Goal: Information Seeking & Learning: Learn about a topic

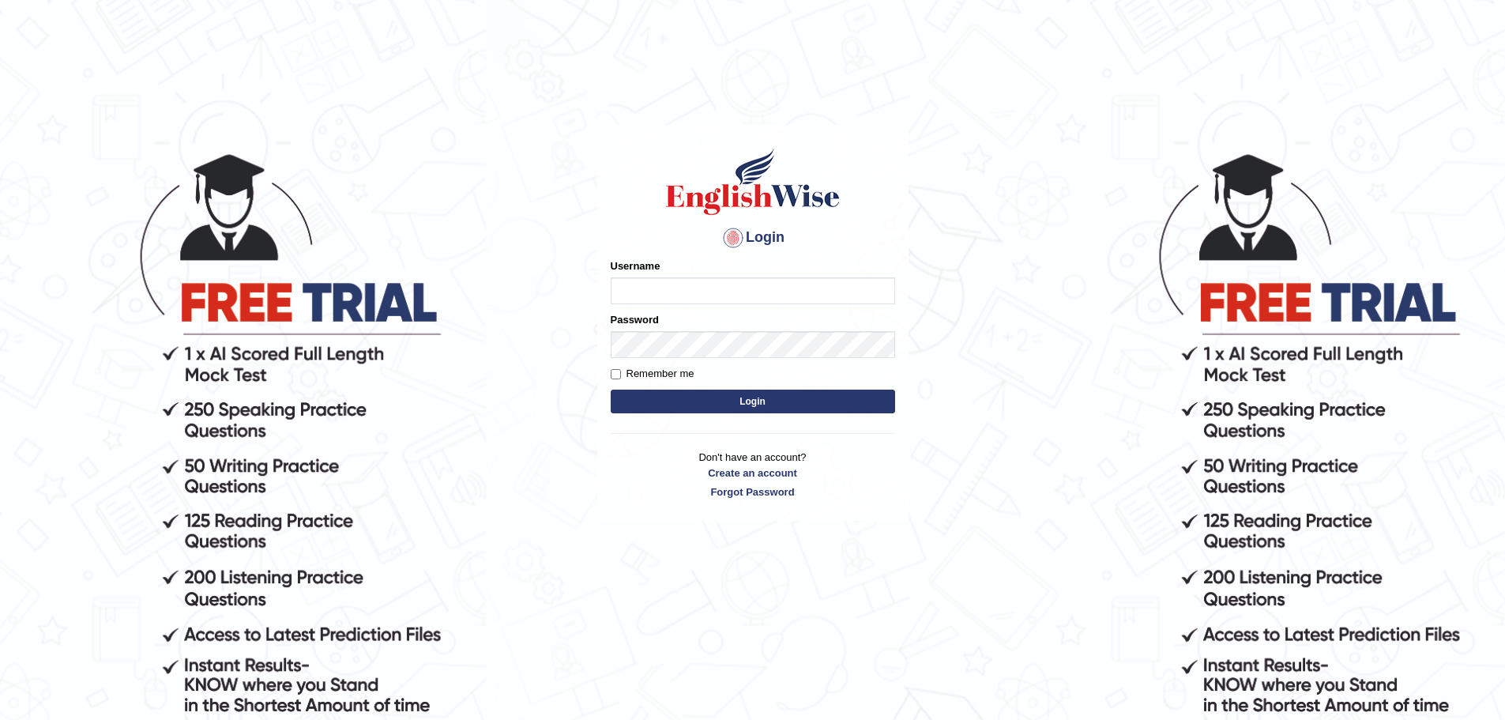
type input "abi5hek"
click at [762, 391] on button "Login" at bounding box center [753, 401] width 284 height 24
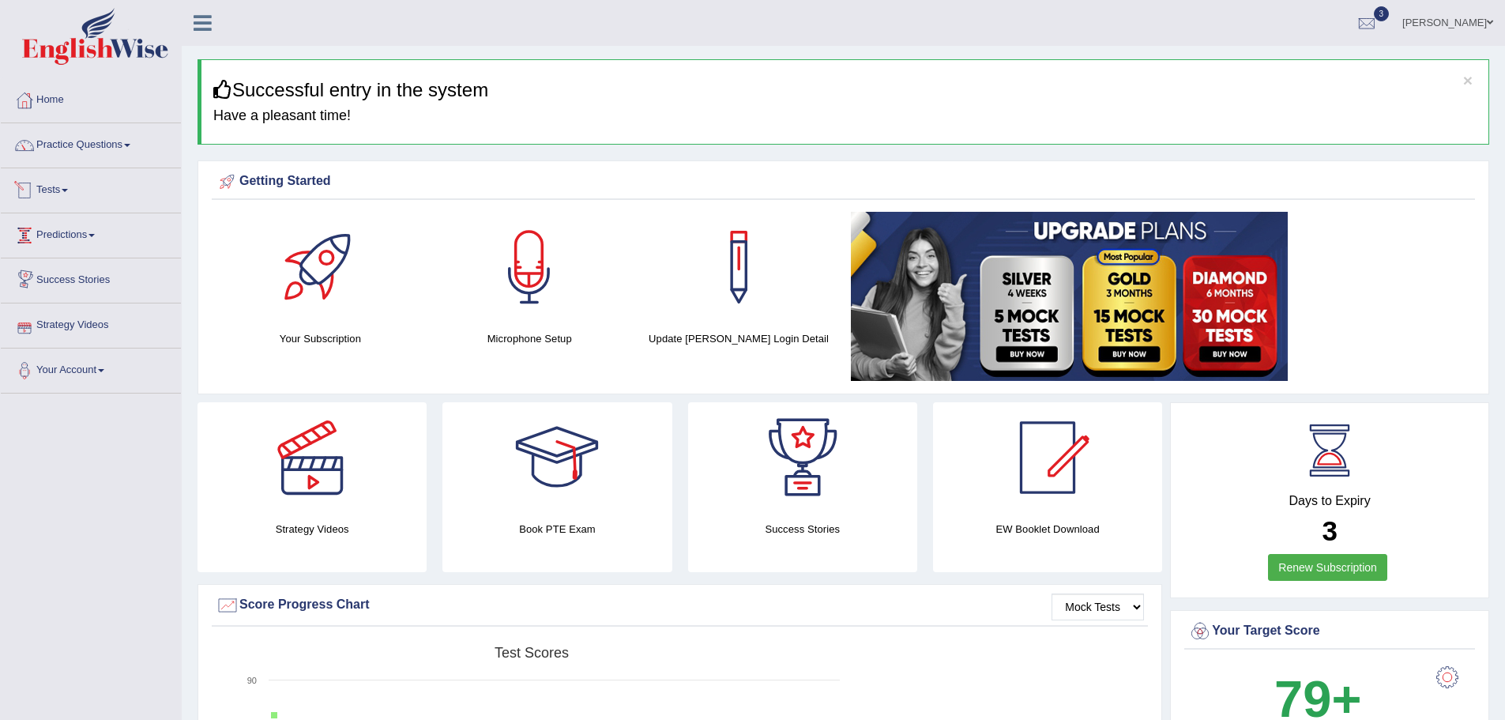
click at [46, 190] on link "Tests" at bounding box center [91, 188] width 180 height 40
click at [80, 220] on link "Take Practice Sectional Test" at bounding box center [103, 227] width 148 height 28
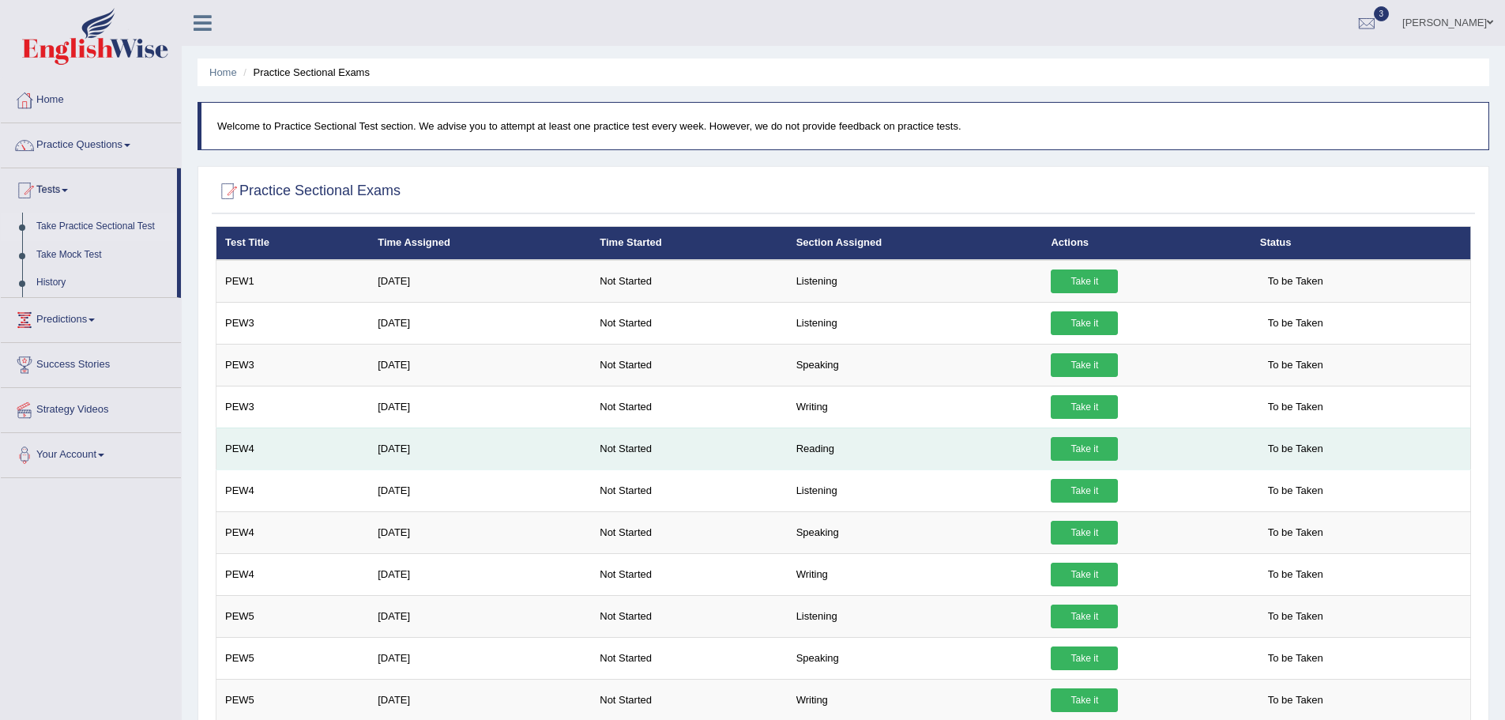
click at [1081, 446] on link "Take it" at bounding box center [1084, 449] width 67 height 24
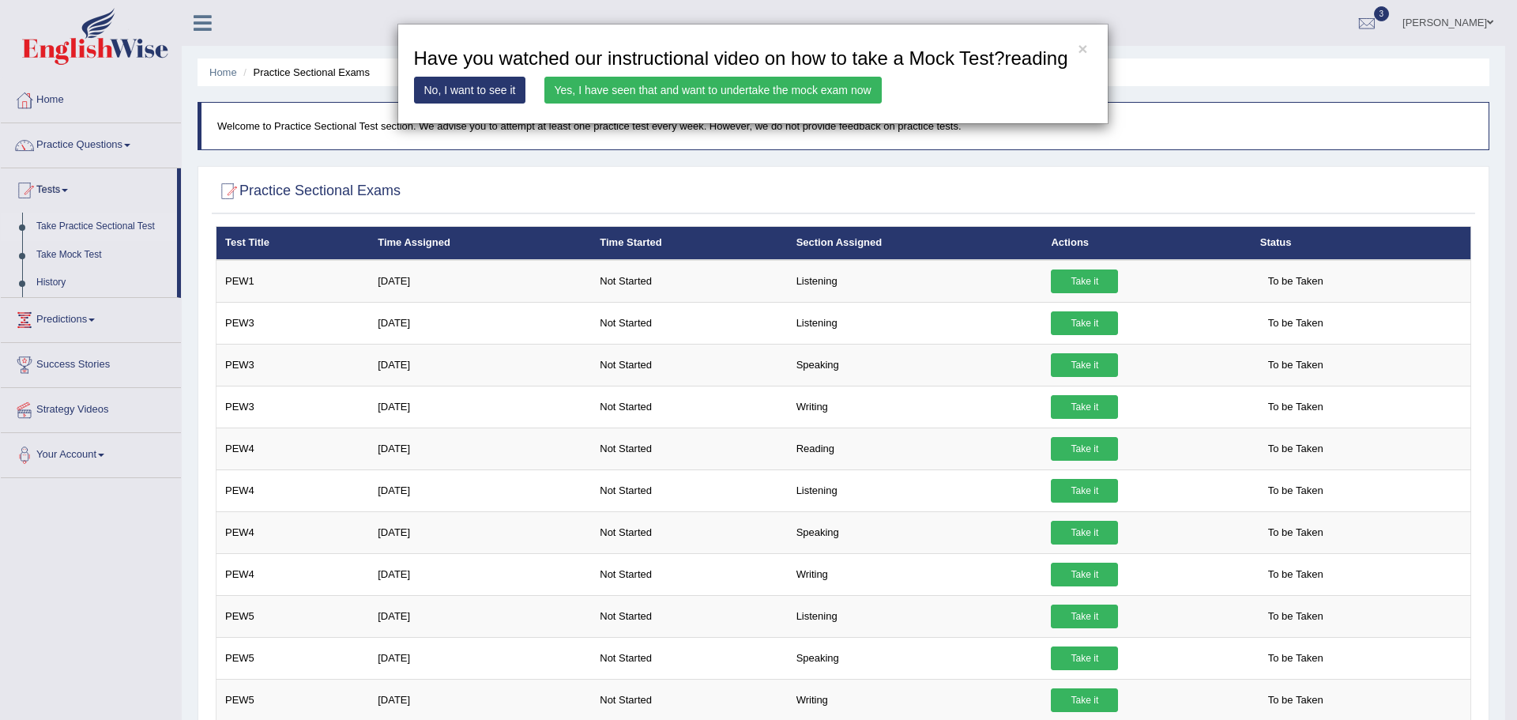
click at [641, 88] on link "Yes, I have seen that and want to undertake the mock exam now" at bounding box center [712, 90] width 337 height 27
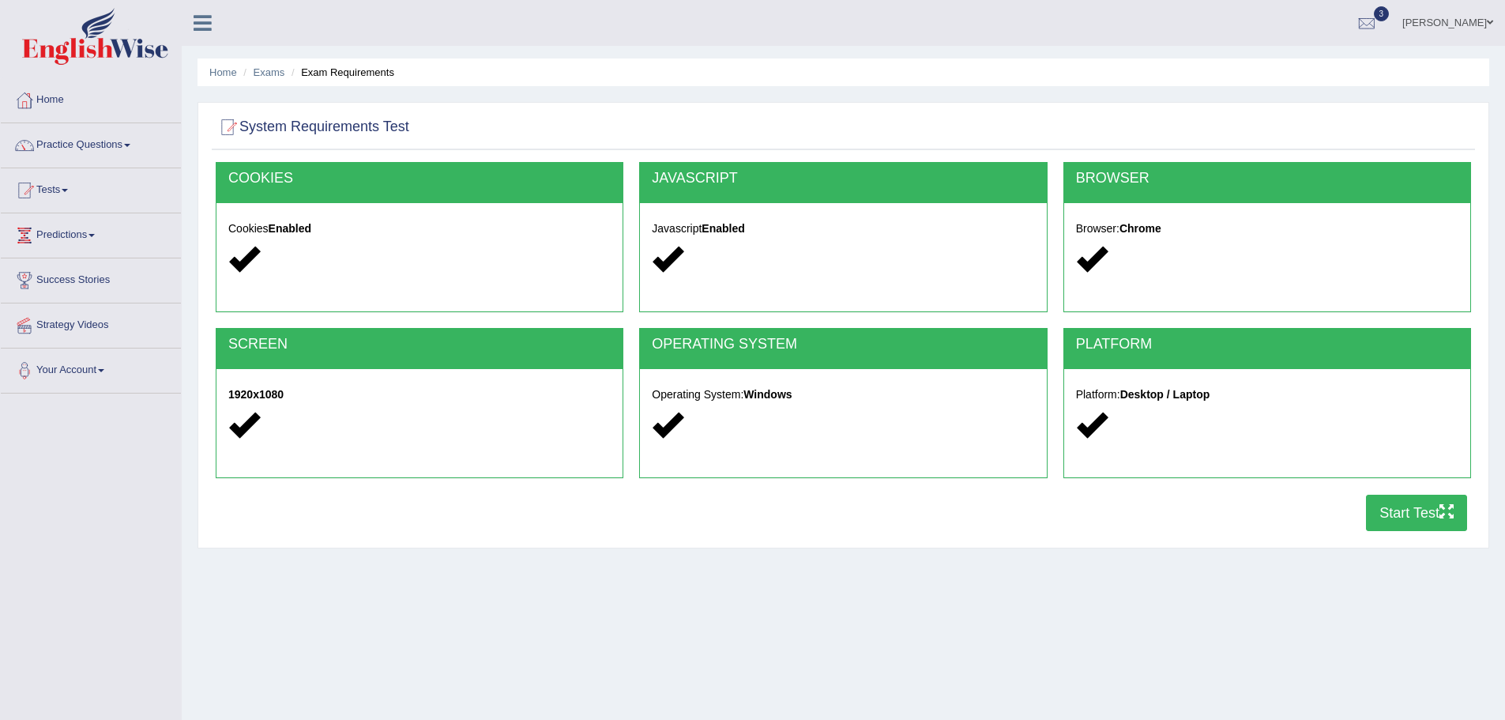
click at [1382, 501] on button "Start Test" at bounding box center [1416, 513] width 101 height 36
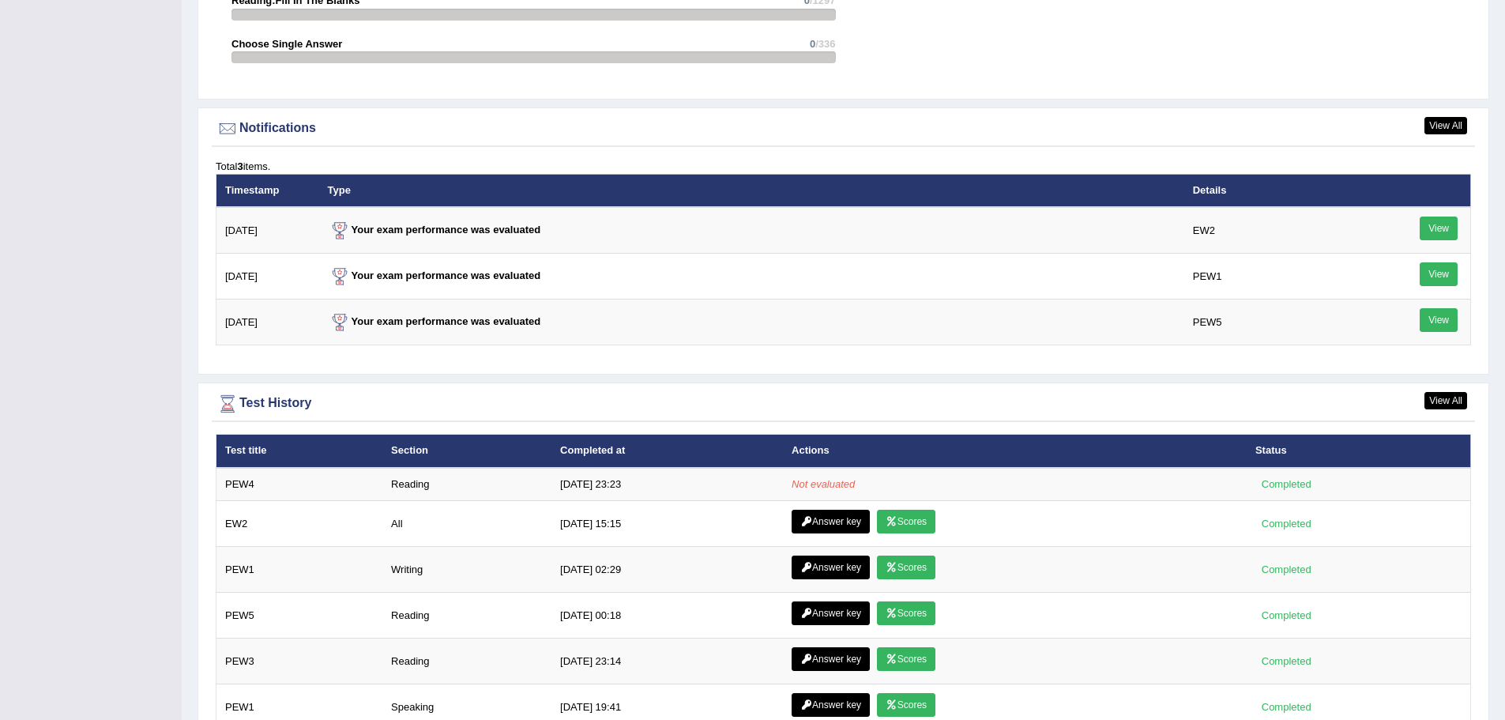
scroll to position [1959, 0]
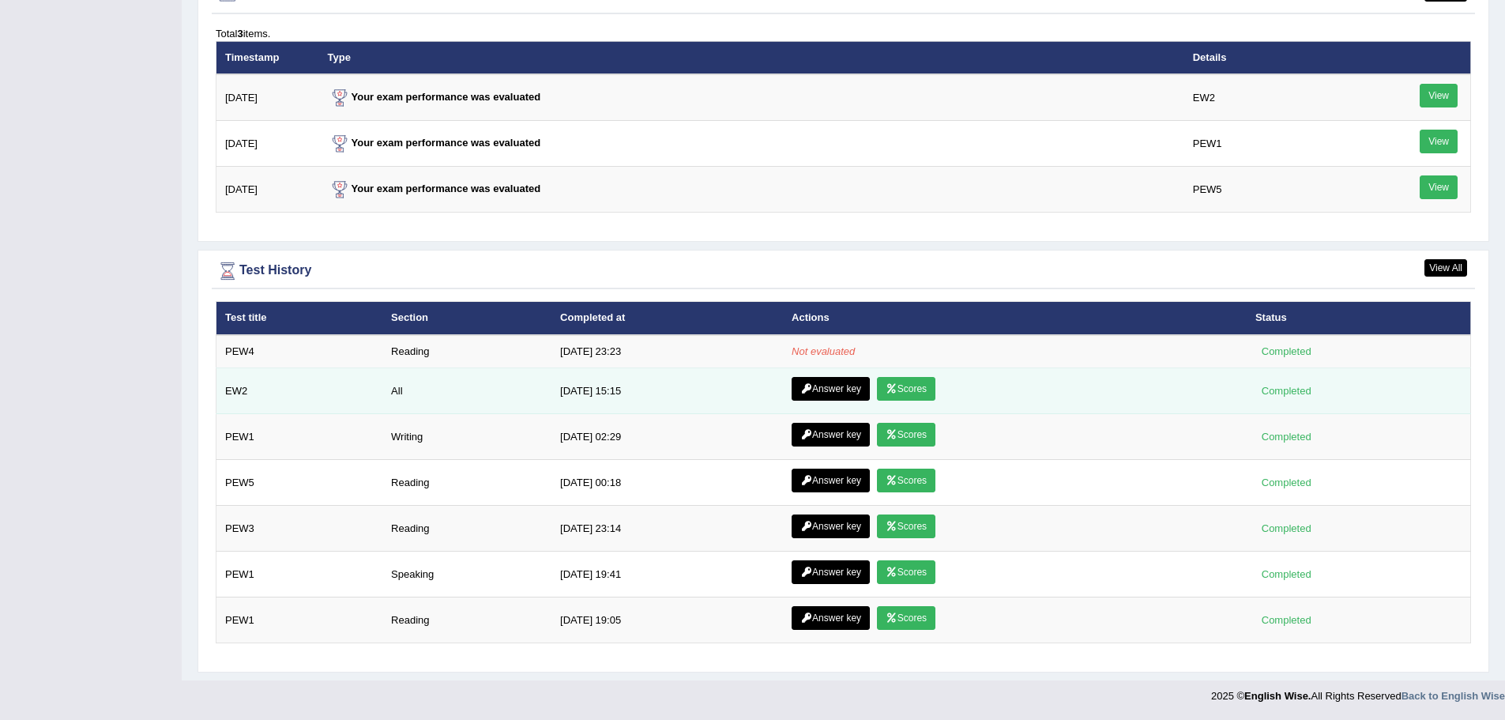
click at [916, 392] on link "Scores" at bounding box center [906, 389] width 58 height 24
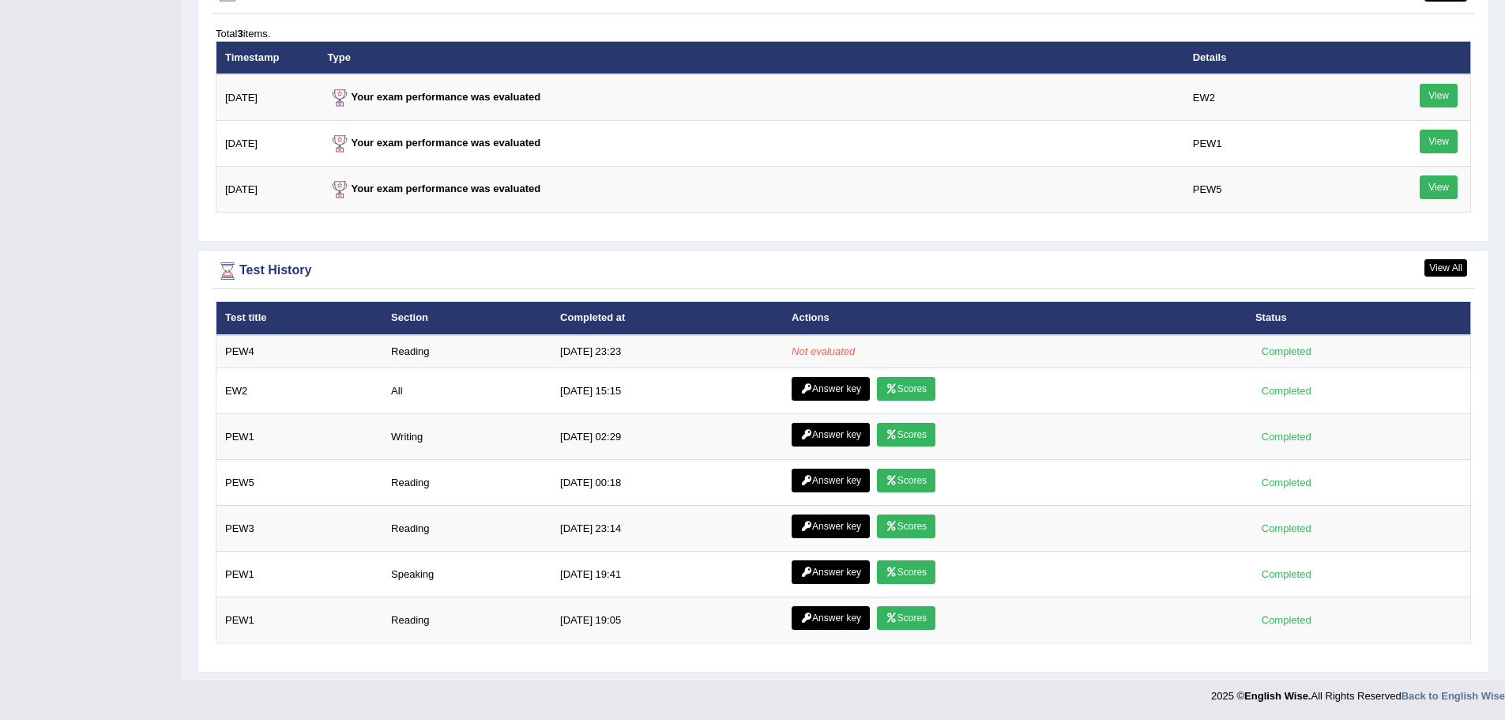
scroll to position [1959, 0]
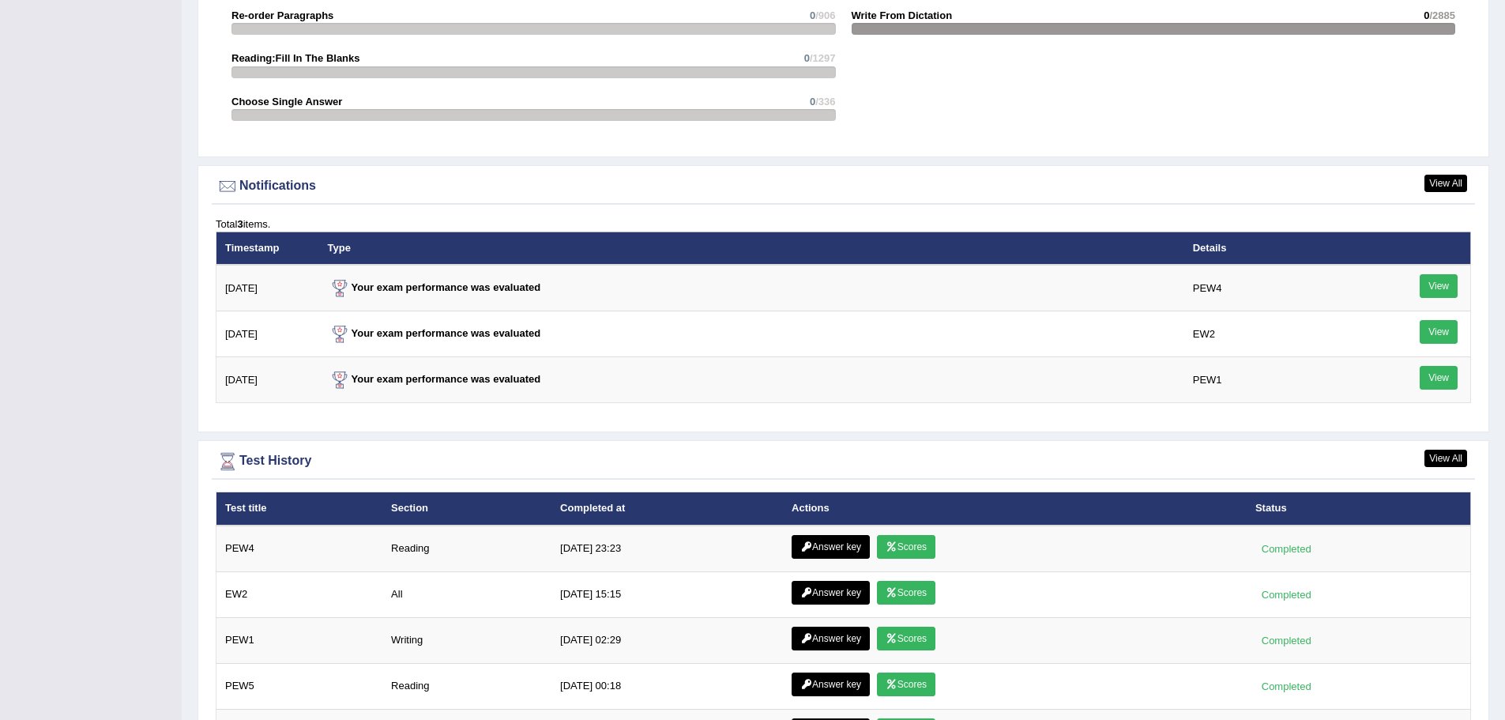
scroll to position [1768, 0]
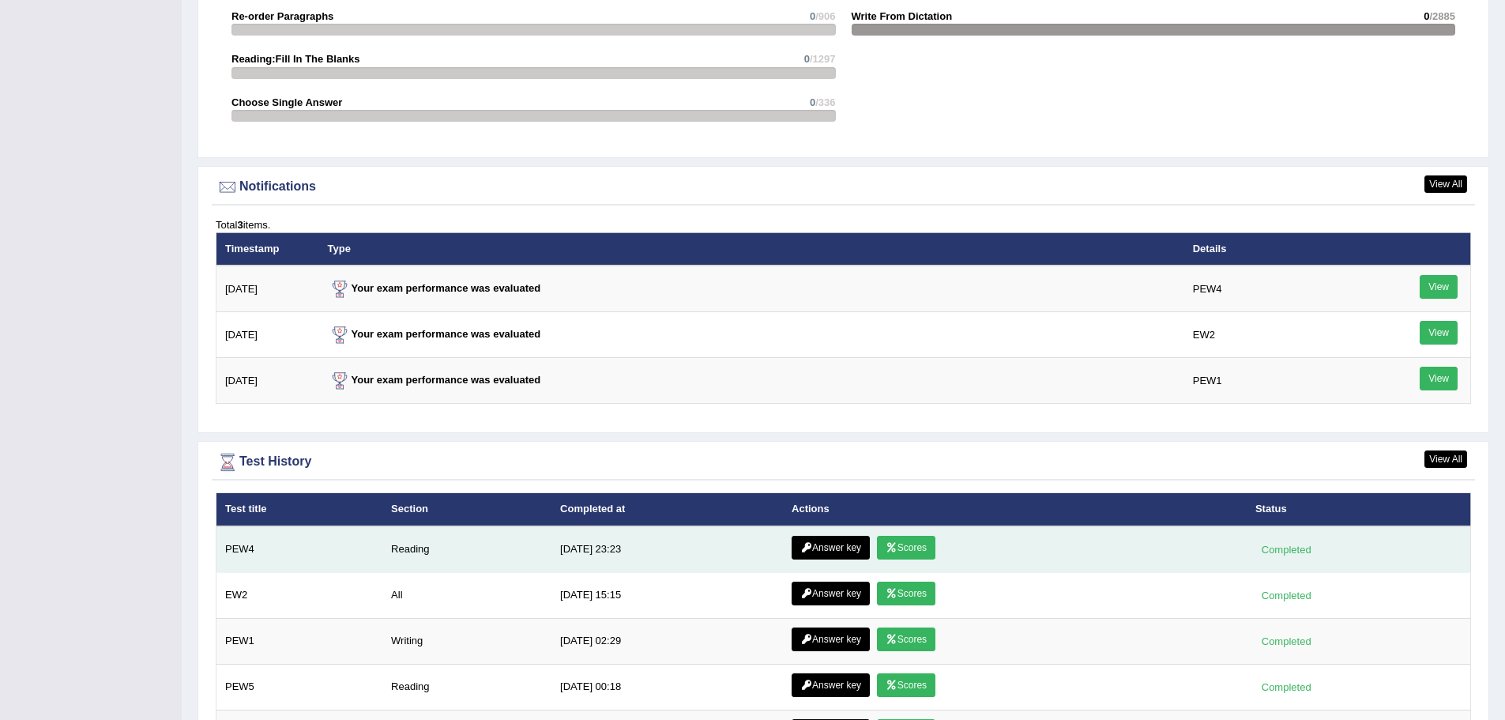
click at [914, 554] on link "Scores" at bounding box center [906, 548] width 58 height 24
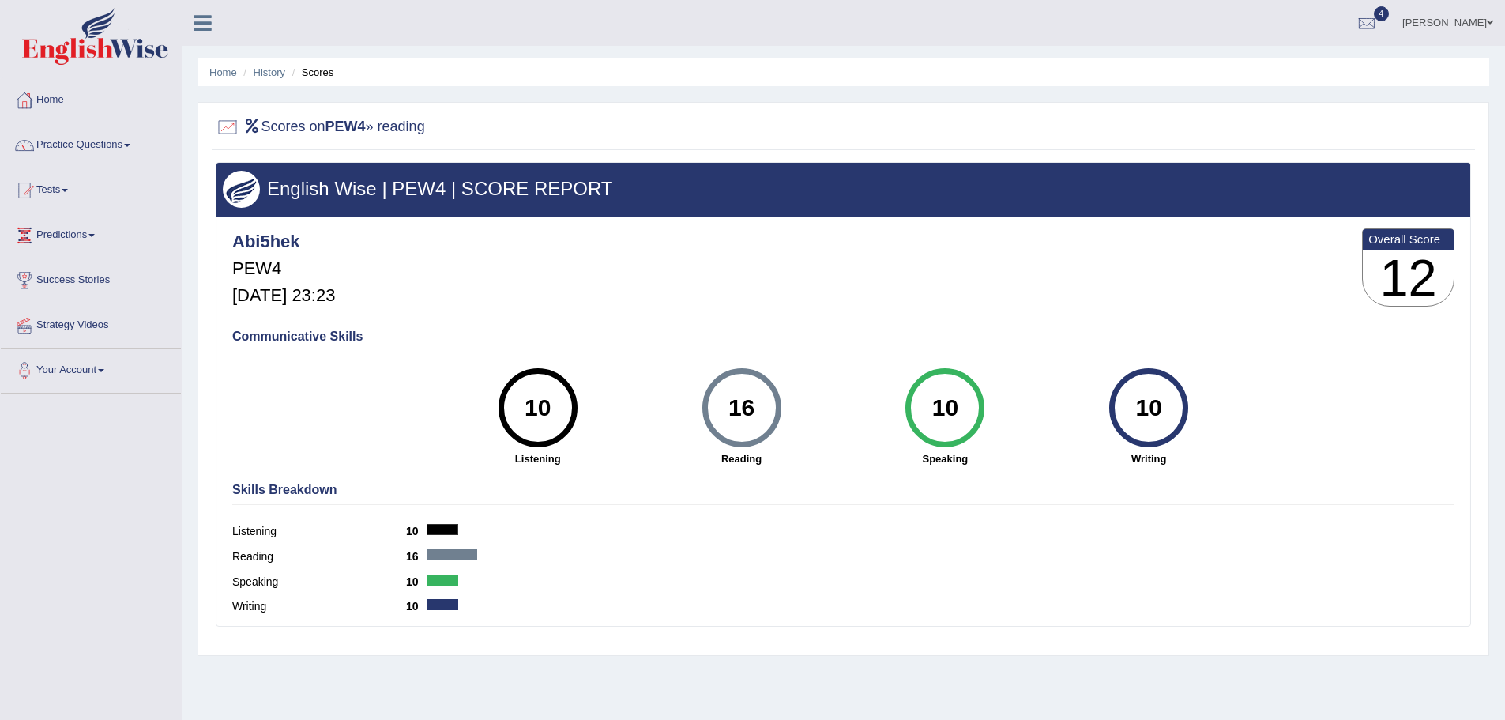
scroll to position [110, 0]
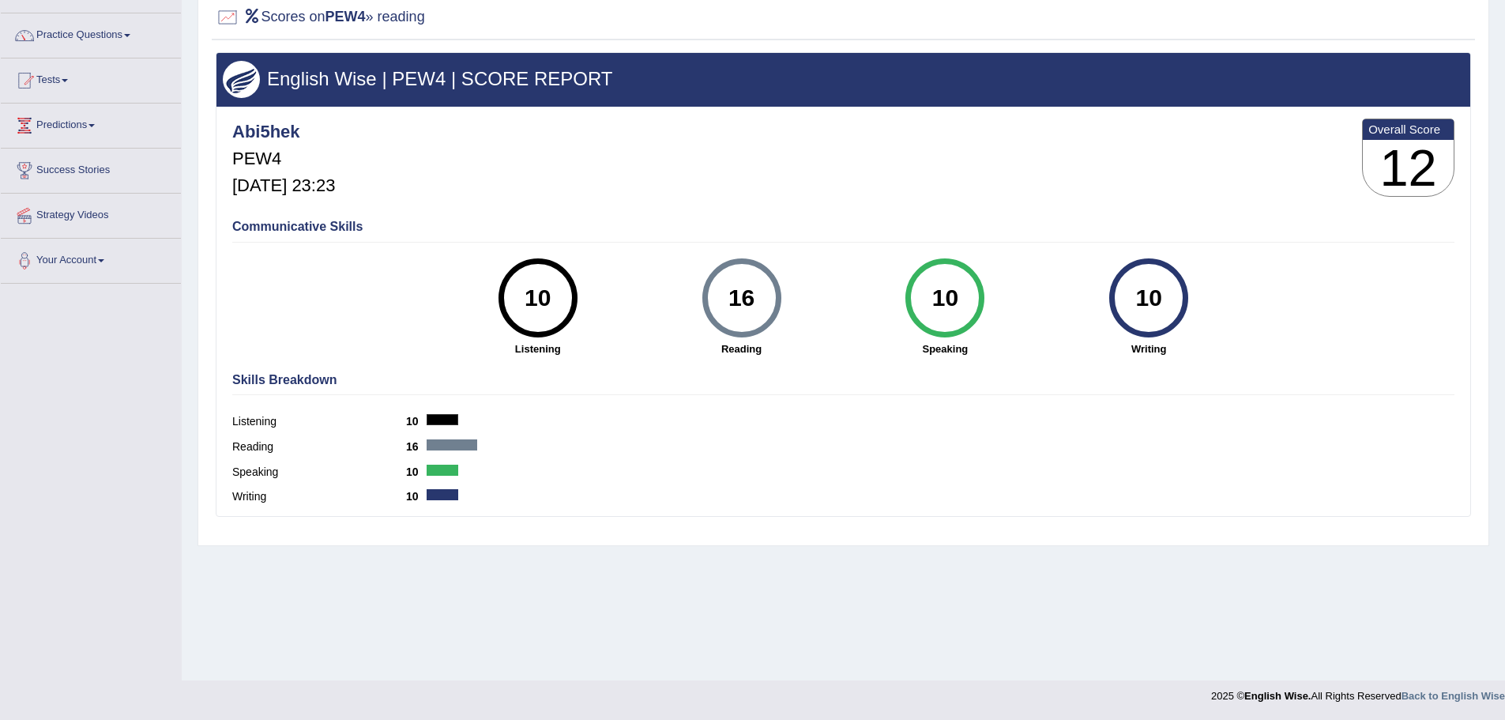
click at [372, 430] on label "Listening" at bounding box center [319, 421] width 174 height 17
click at [407, 17] on h2 "Scores on PEW4 » reading" at bounding box center [320, 18] width 209 height 24
click at [255, 7] on h2 "Scores on PEW4 » reading" at bounding box center [320, 18] width 209 height 24
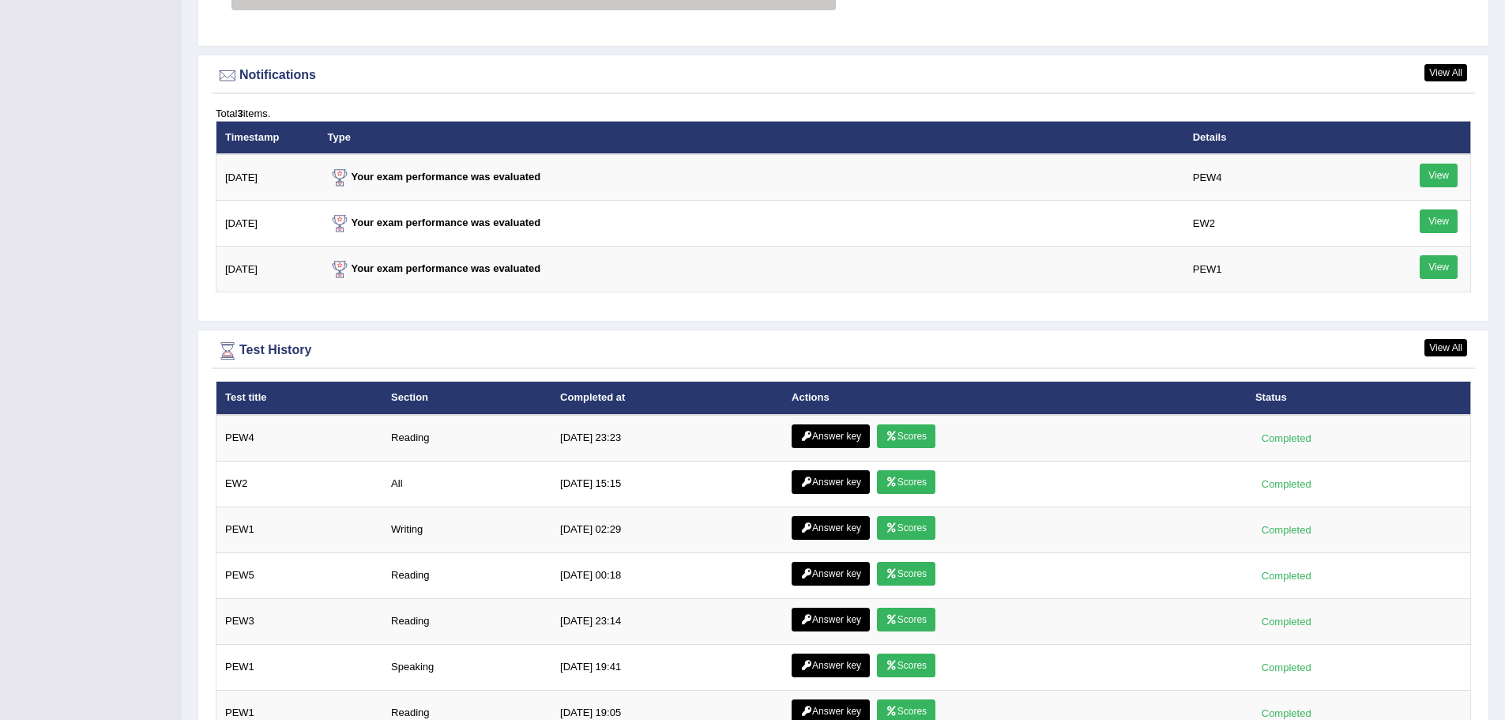
scroll to position [1883, 0]
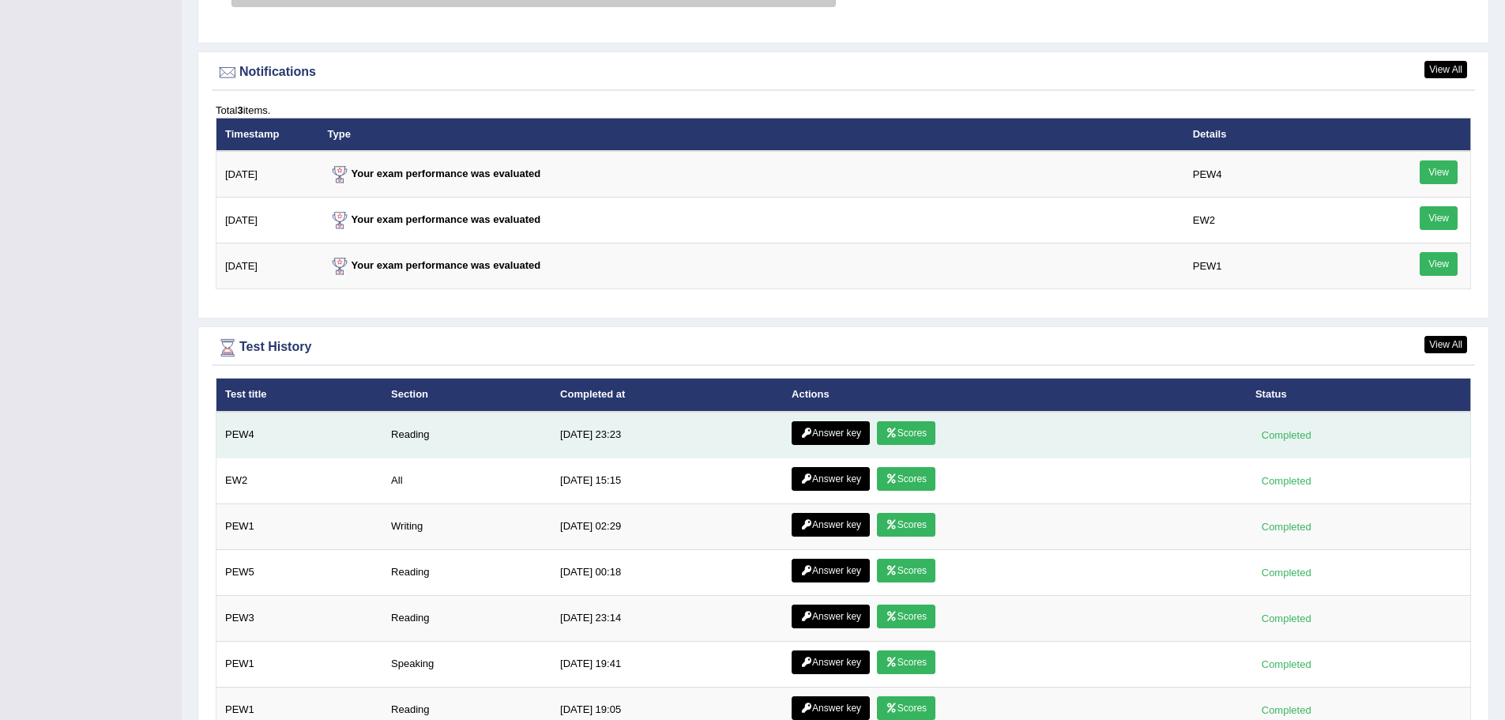
click at [902, 433] on link "Scores" at bounding box center [906, 433] width 58 height 24
click at [830, 429] on link "Answer key" at bounding box center [831, 433] width 78 height 24
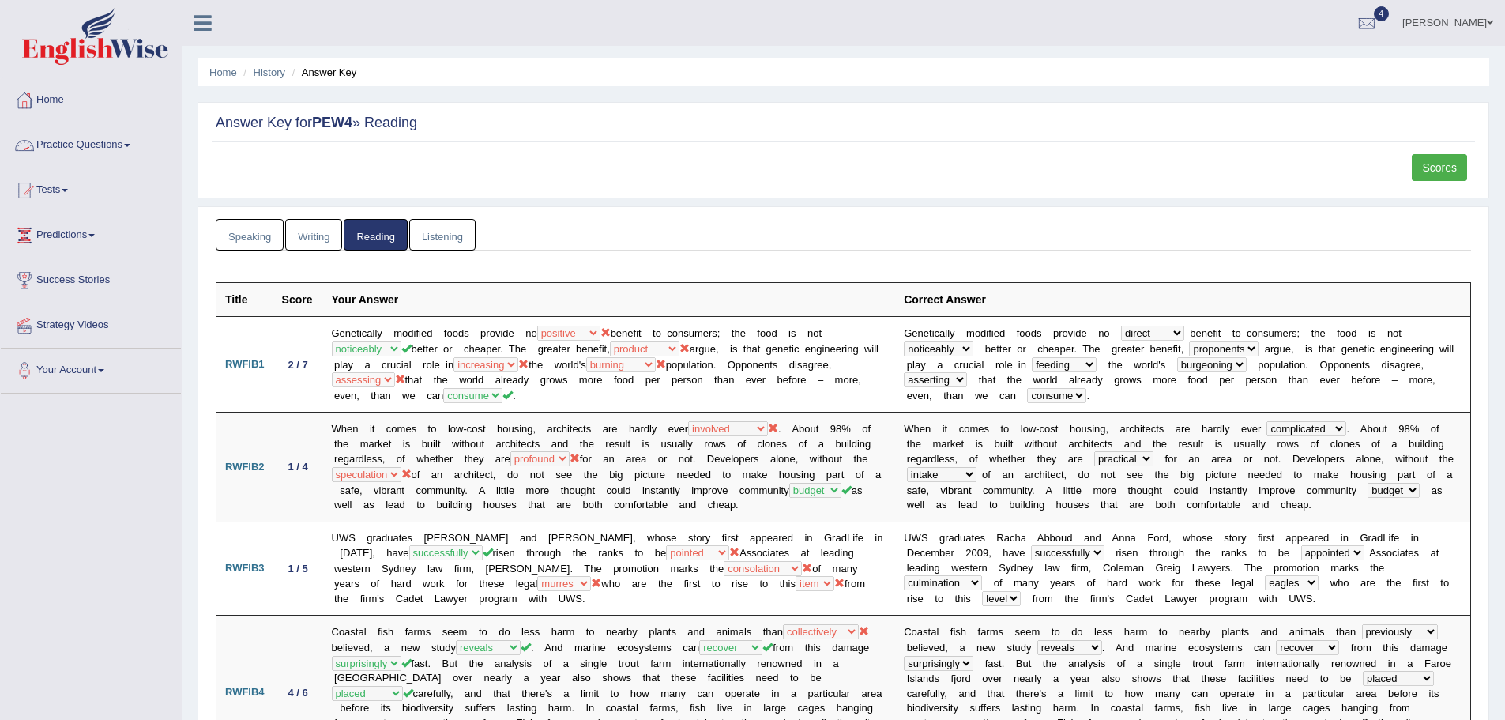
click at [74, 146] on link "Practice Questions" at bounding box center [91, 143] width 180 height 40
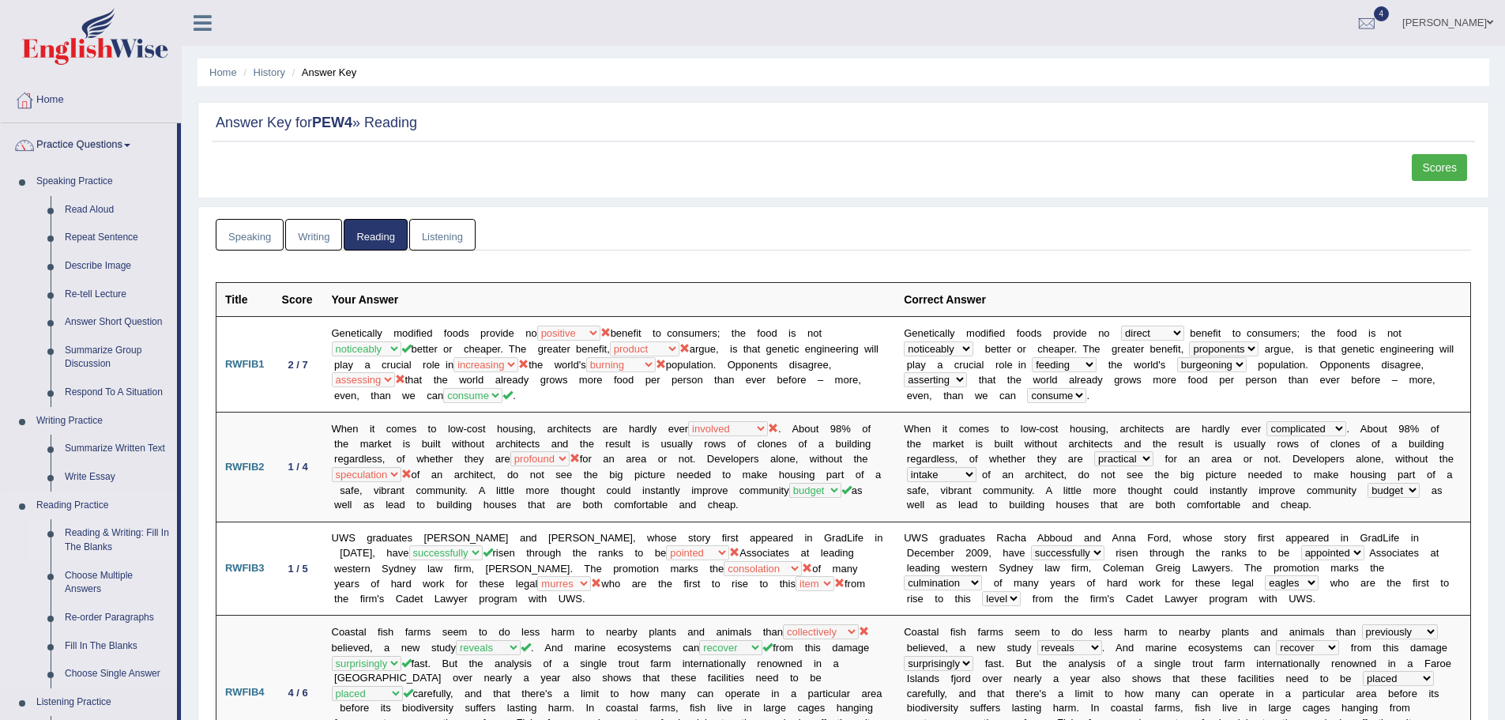
click at [89, 530] on link "Reading & Writing: Fill In The Blanks" at bounding box center [117, 540] width 119 height 42
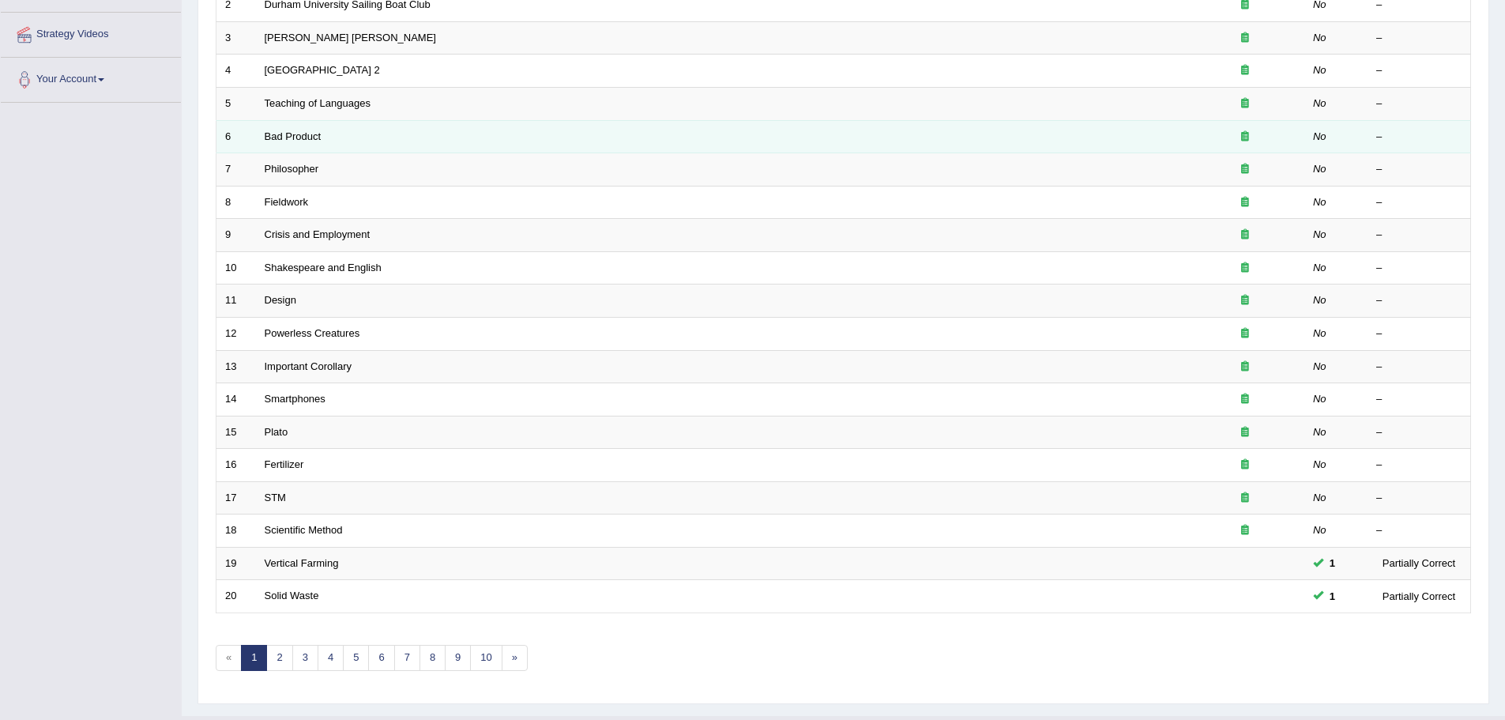
scroll to position [292, 0]
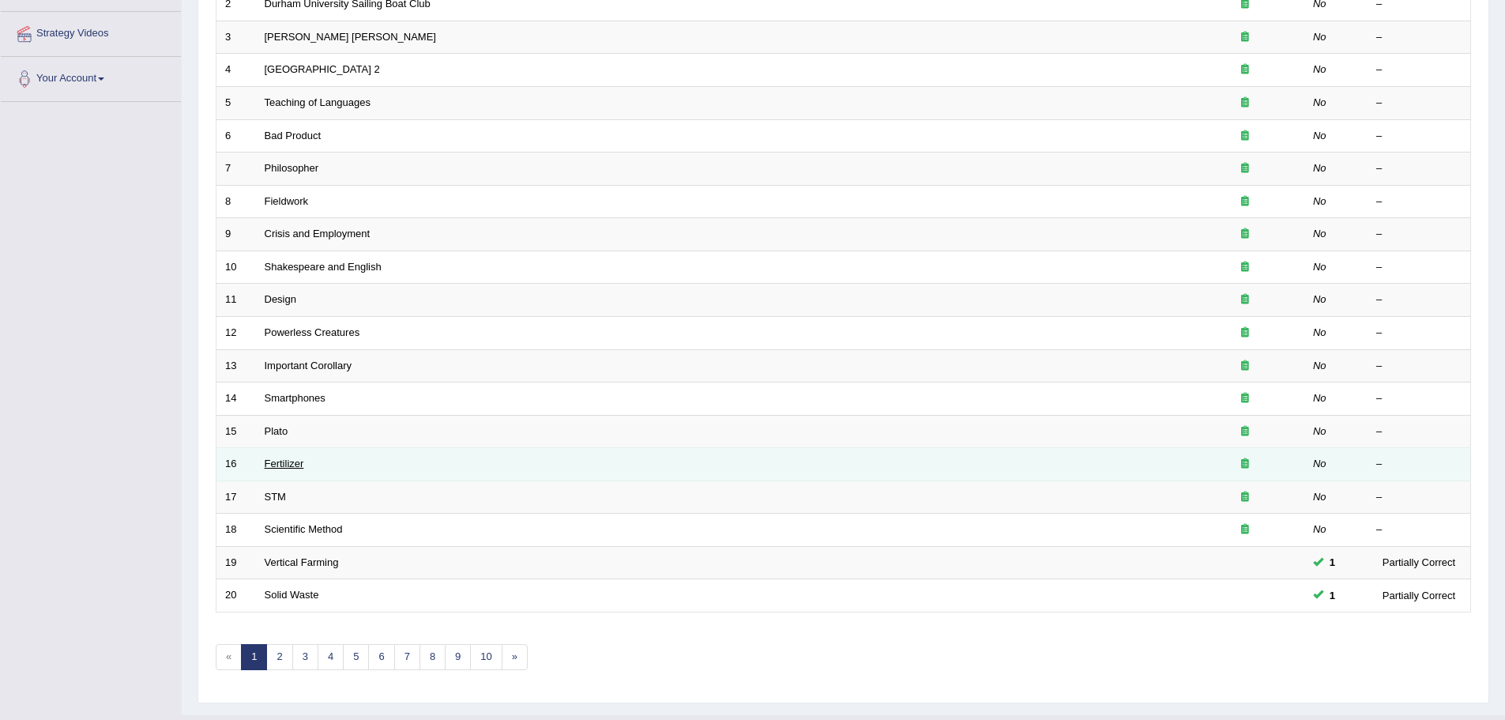
click at [288, 462] on link "Fertilizer" at bounding box center [285, 463] width 40 height 12
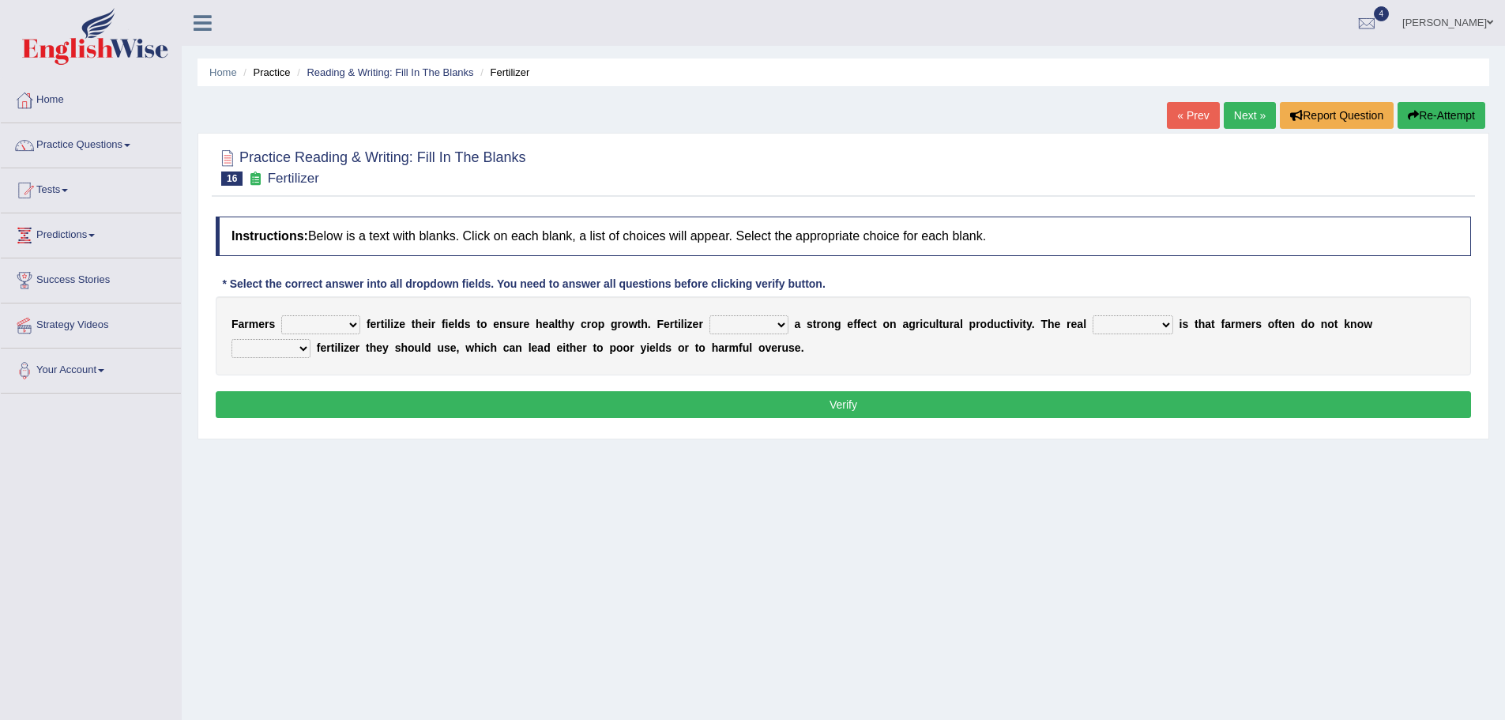
click at [294, 328] on select "must should need can" at bounding box center [320, 324] width 79 height 19
select select "should"
click at [281, 315] on select "must should need can" at bounding box center [320, 324] width 79 height 19
click at [738, 329] on select "has had have having" at bounding box center [748, 324] width 79 height 19
click at [709, 315] on select "has had have having" at bounding box center [748, 324] width 79 height 19
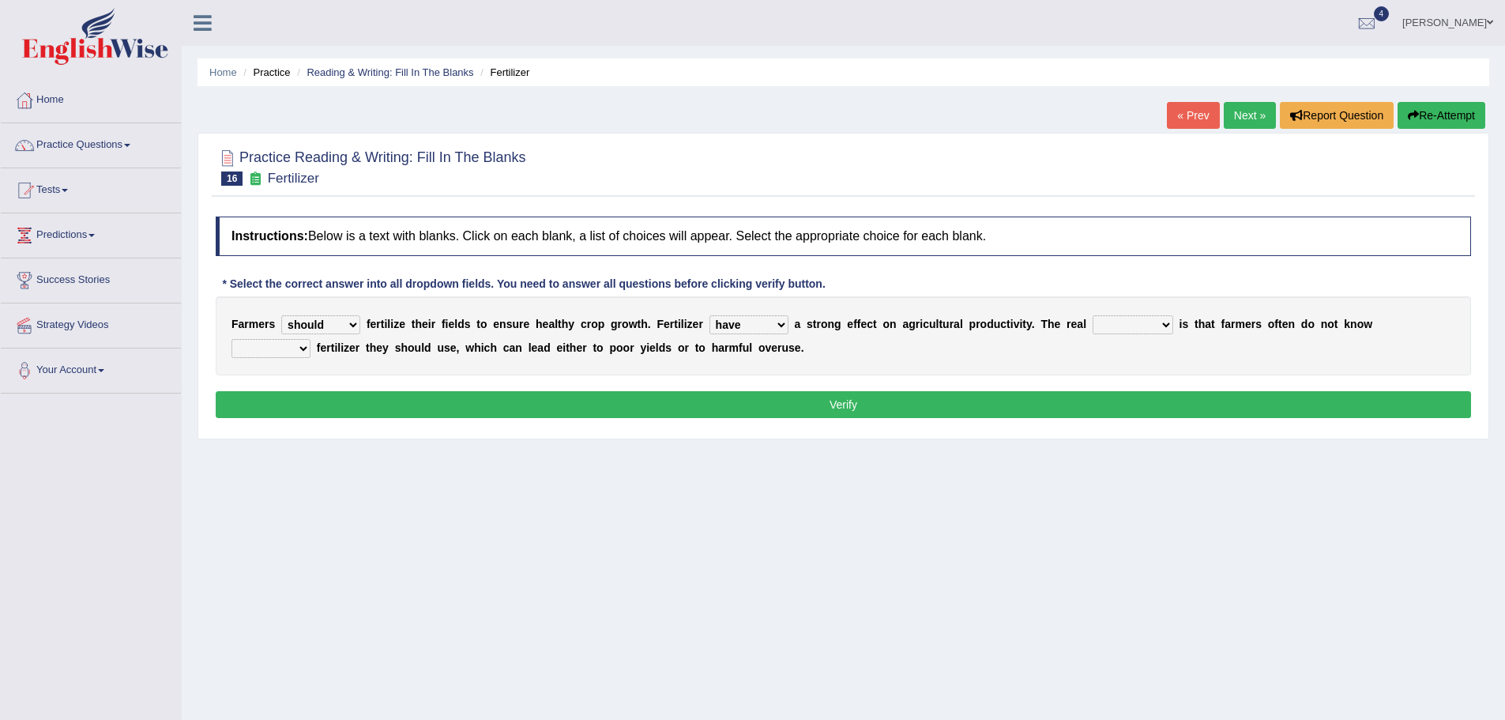
click at [720, 318] on select "has had have having" at bounding box center [748, 324] width 79 height 19
select select "has"
click at [709, 315] on select "has had have having" at bounding box center [748, 324] width 79 height 19
click at [1125, 314] on div "F a r m e r s must should need can f e r t i l i z e t h e i r f i e l d s t o …" at bounding box center [843, 335] width 1255 height 79
click at [1125, 329] on select "problem question conclusion answer" at bounding box center [1133, 324] width 81 height 19
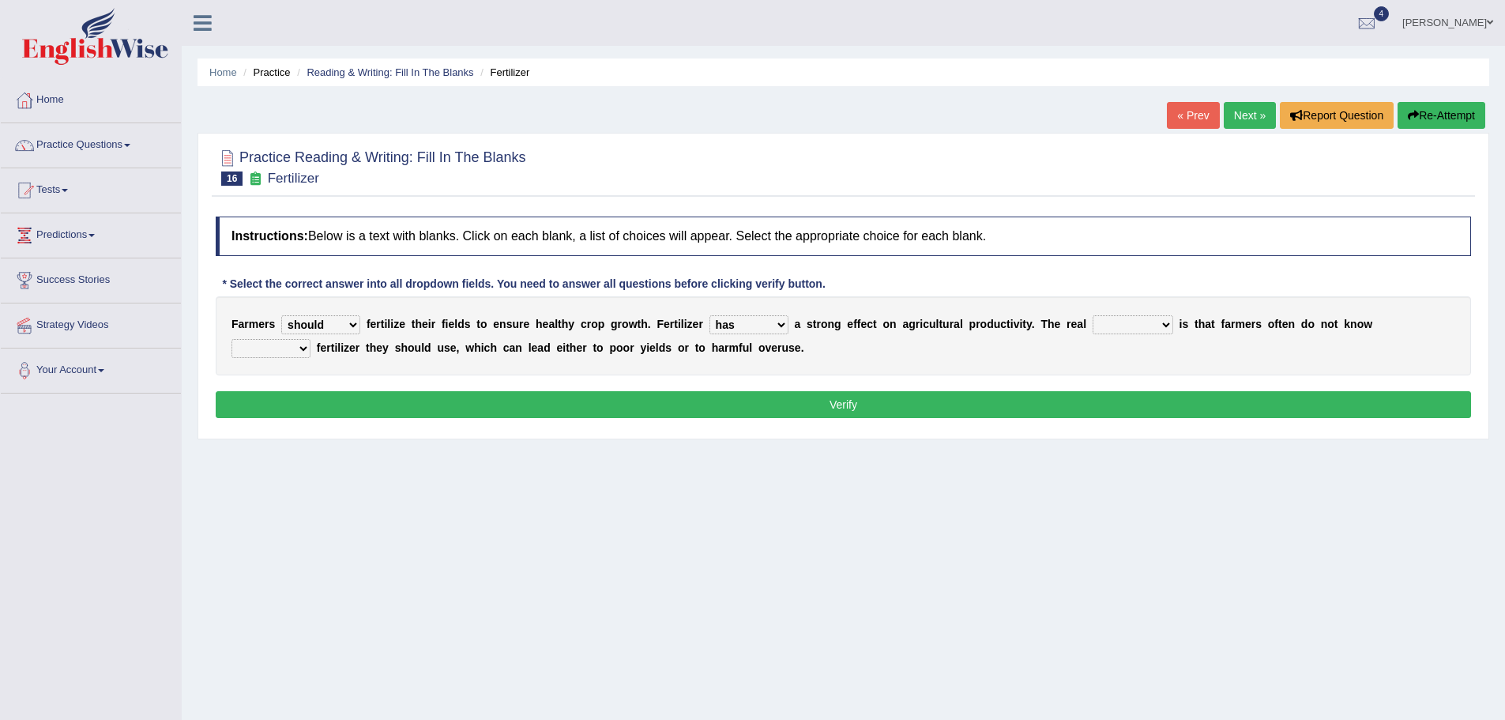
select select "problem"
click at [1093, 315] on select "problem question conclusion answer" at bounding box center [1133, 324] width 81 height 19
click at [269, 340] on select "how much how many however so much" at bounding box center [270, 348] width 79 height 19
select select "how much"
click at [231, 339] on select "how much how many however so much" at bounding box center [270, 348] width 79 height 19
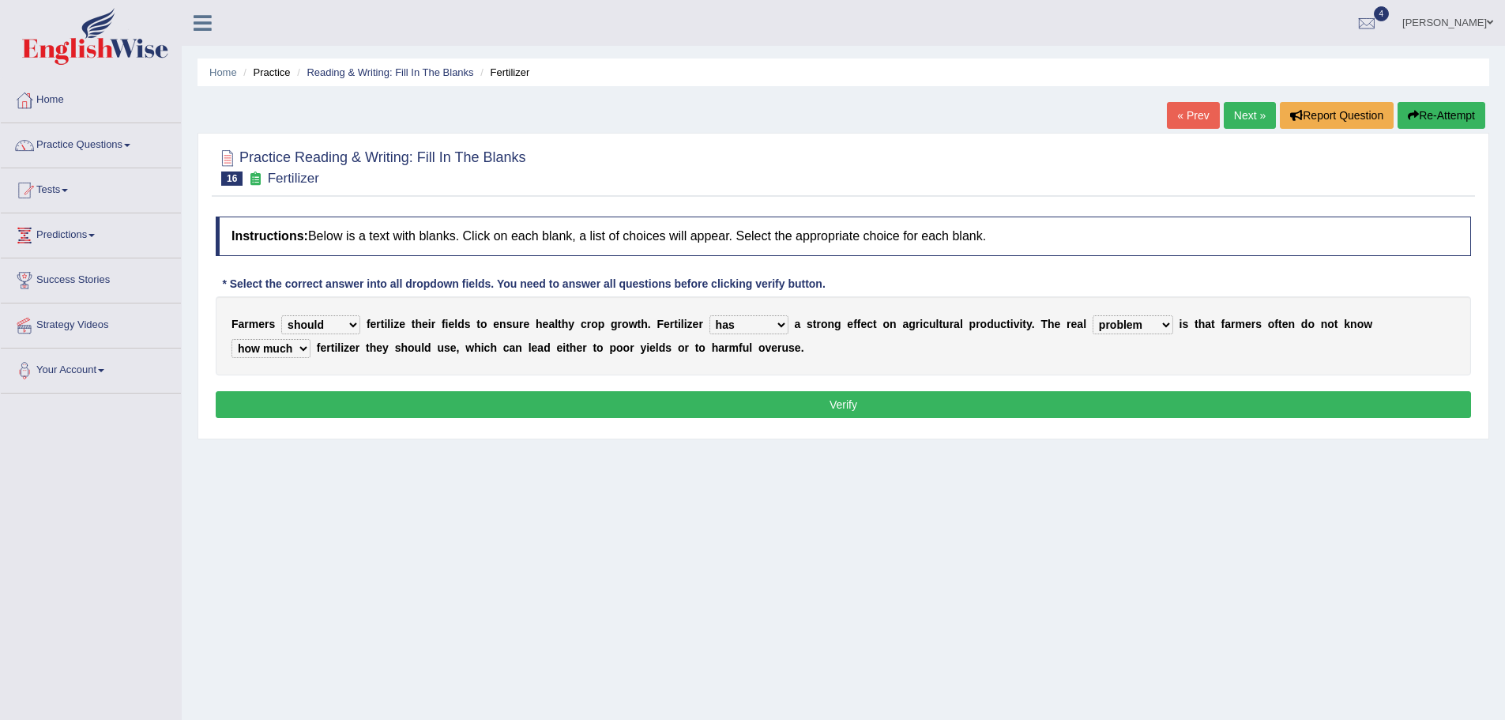
click at [409, 397] on button "Verify" at bounding box center [843, 404] width 1255 height 27
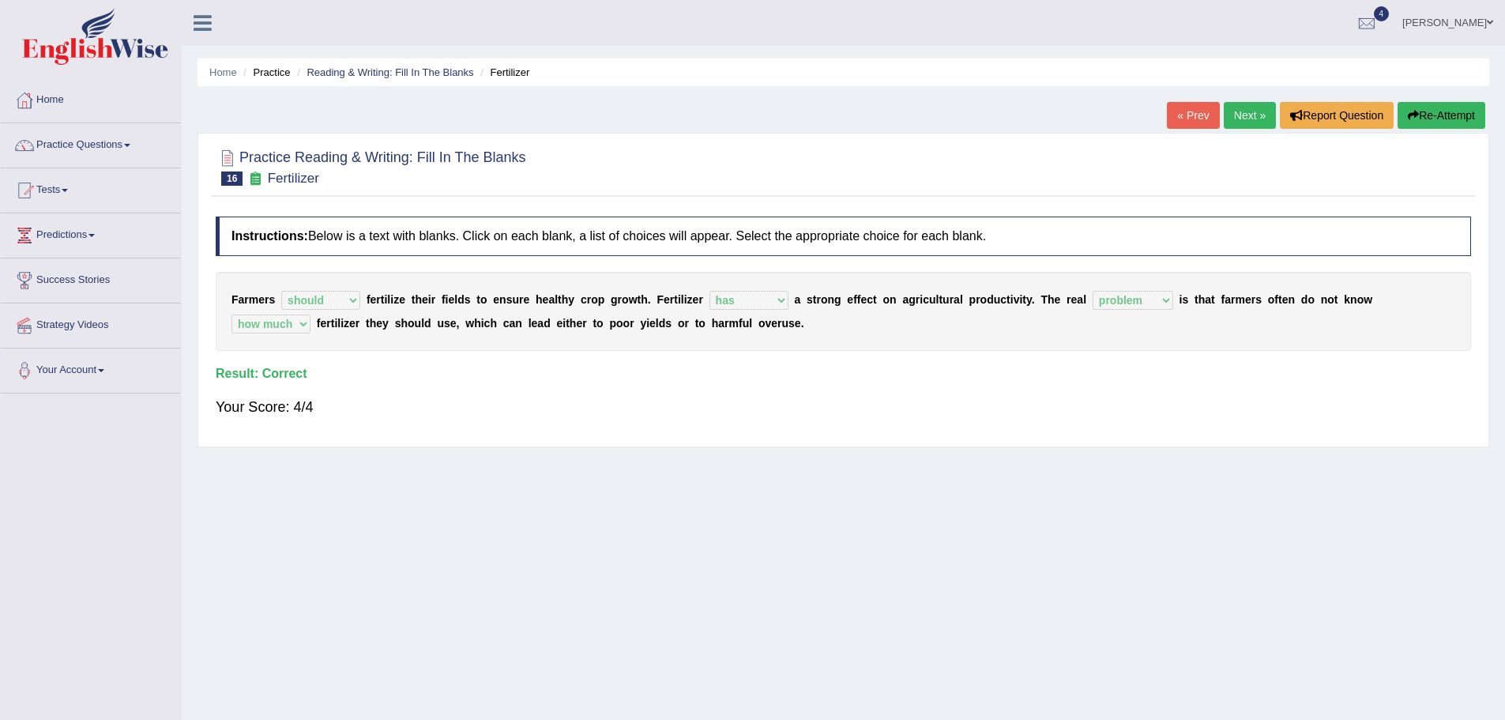
click at [1257, 106] on link "Next »" at bounding box center [1250, 115] width 52 height 27
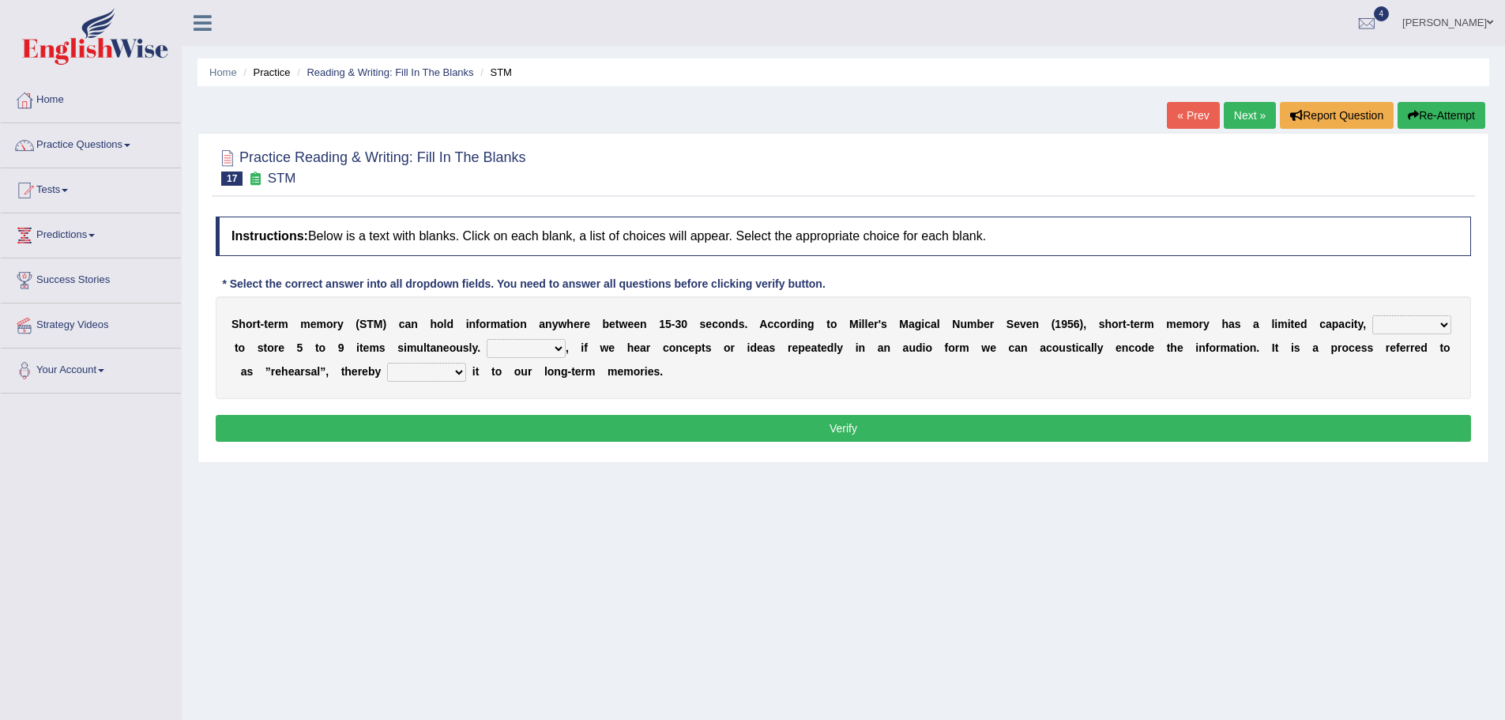
click at [1388, 317] on select "being able is able be able unable" at bounding box center [1411, 324] width 79 height 19
select select "be able"
click at [1372, 315] on select "being able is able be able unable" at bounding box center [1411, 324] width 79 height 19
click at [526, 350] on select "However So Moreover Therefore" at bounding box center [526, 348] width 79 height 19
click at [487, 339] on select "However So Moreover Therefore" at bounding box center [526, 348] width 79 height 19
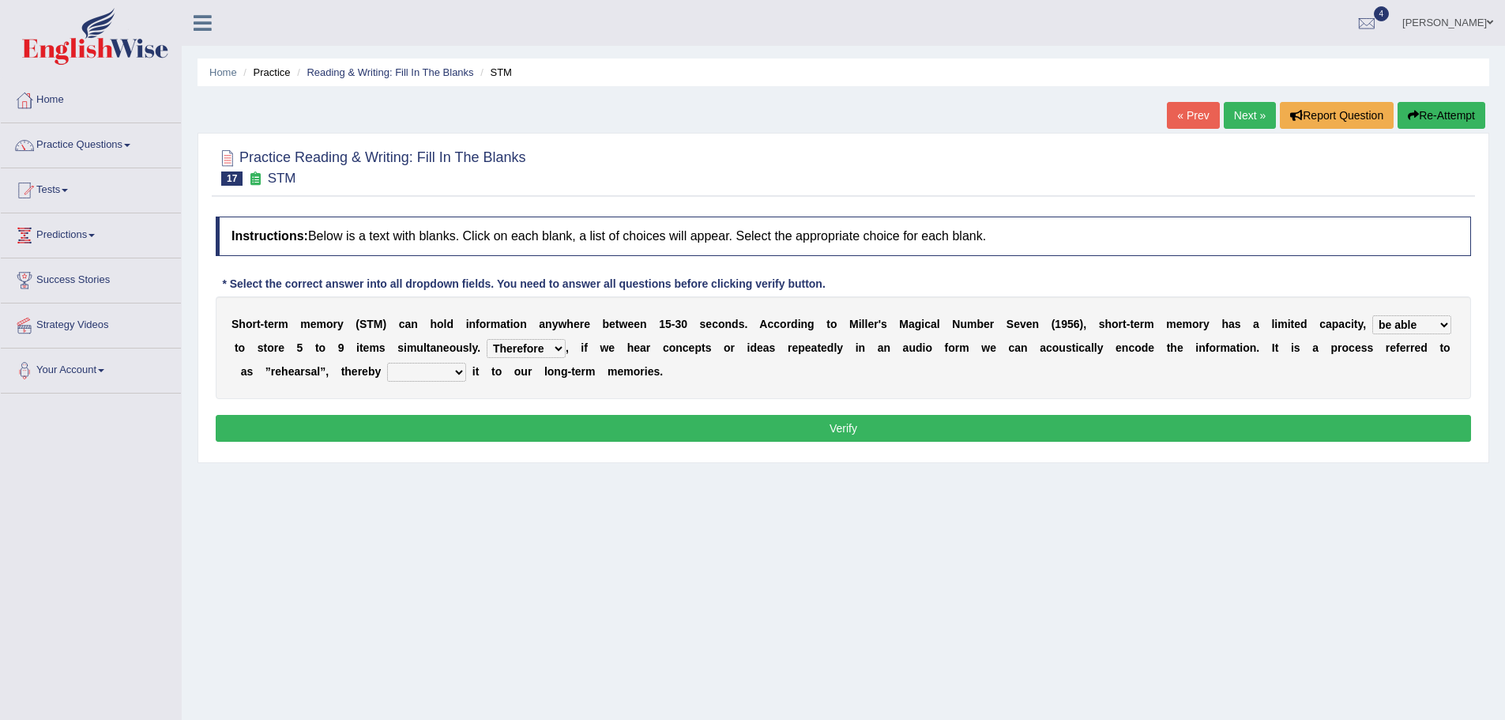
click at [540, 346] on select "However So Moreover Therefore" at bounding box center [526, 348] width 79 height 19
select select "Moreover"
click at [487, 339] on select "However So Moreover Therefore" at bounding box center [526, 348] width 79 height 19
click at [401, 369] on select "commit commits commiting commited" at bounding box center [426, 372] width 79 height 19
select select "commiting"
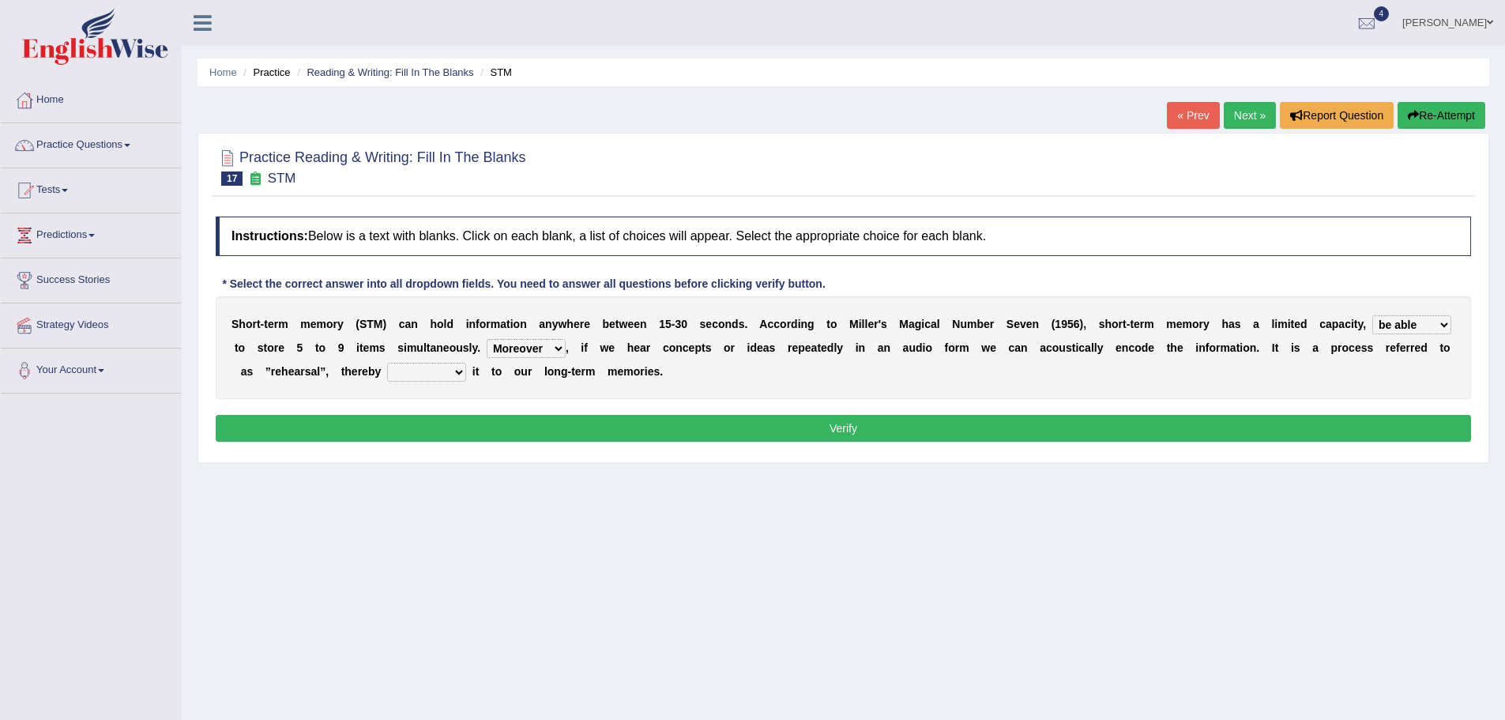
click at [387, 363] on select "commit commits commiting commited" at bounding box center [426, 372] width 79 height 19
click at [534, 420] on button "Verify" at bounding box center [843, 428] width 1255 height 27
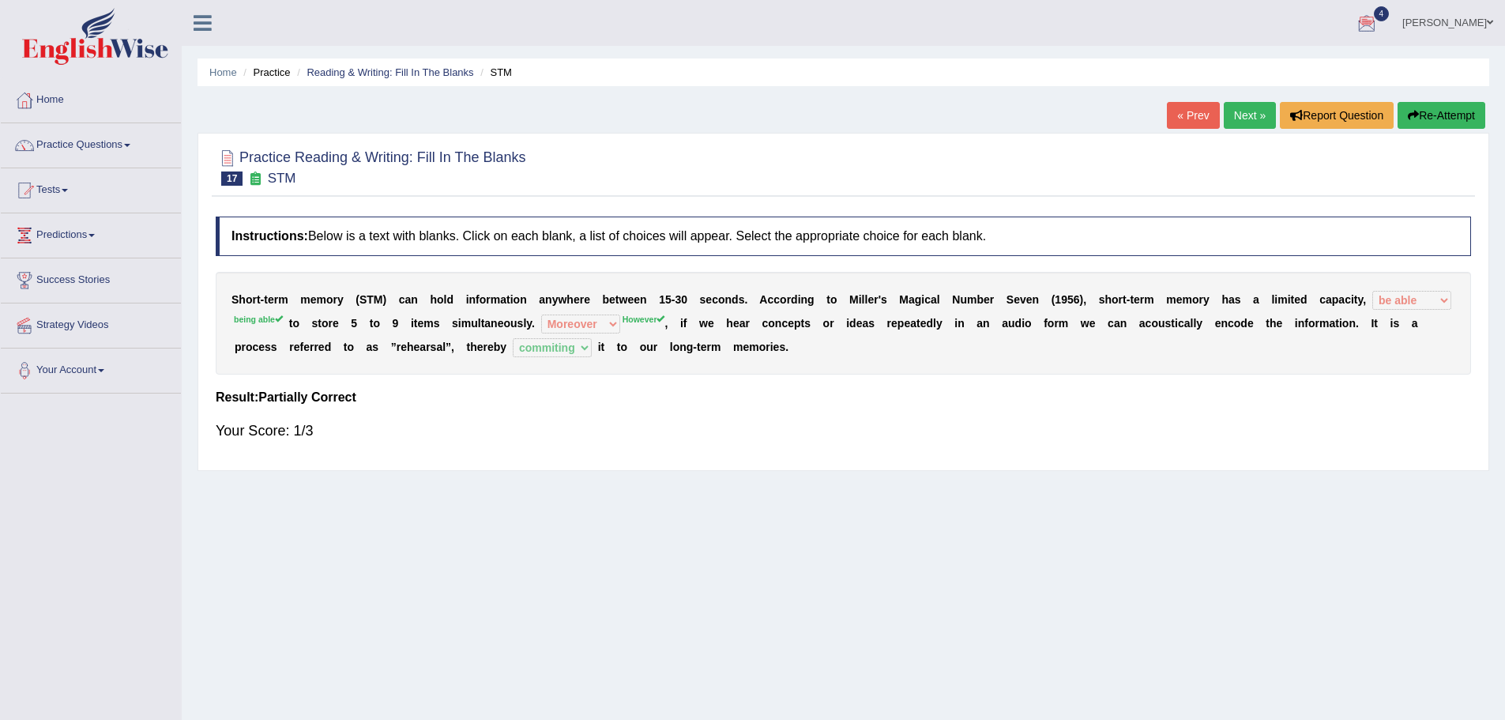
click at [1440, 118] on button "Re-Attempt" at bounding box center [1442, 115] width 88 height 27
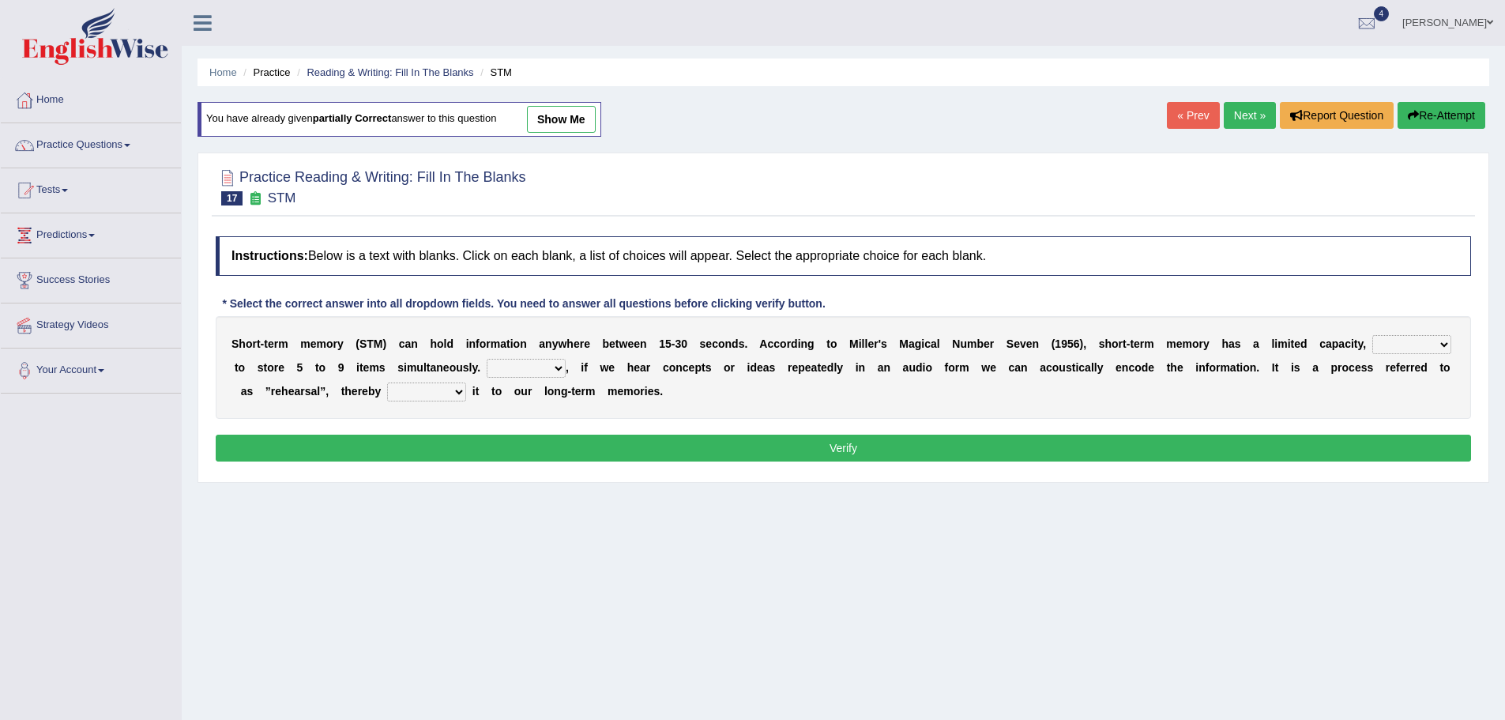
click at [1412, 344] on select "being able is able be able unable" at bounding box center [1411, 344] width 79 height 19
select select "being able"
click at [1372, 335] on select "being able is able be able unable" at bounding box center [1411, 344] width 79 height 19
click at [547, 369] on select "However So Moreover Therefore" at bounding box center [526, 368] width 79 height 19
select select "However"
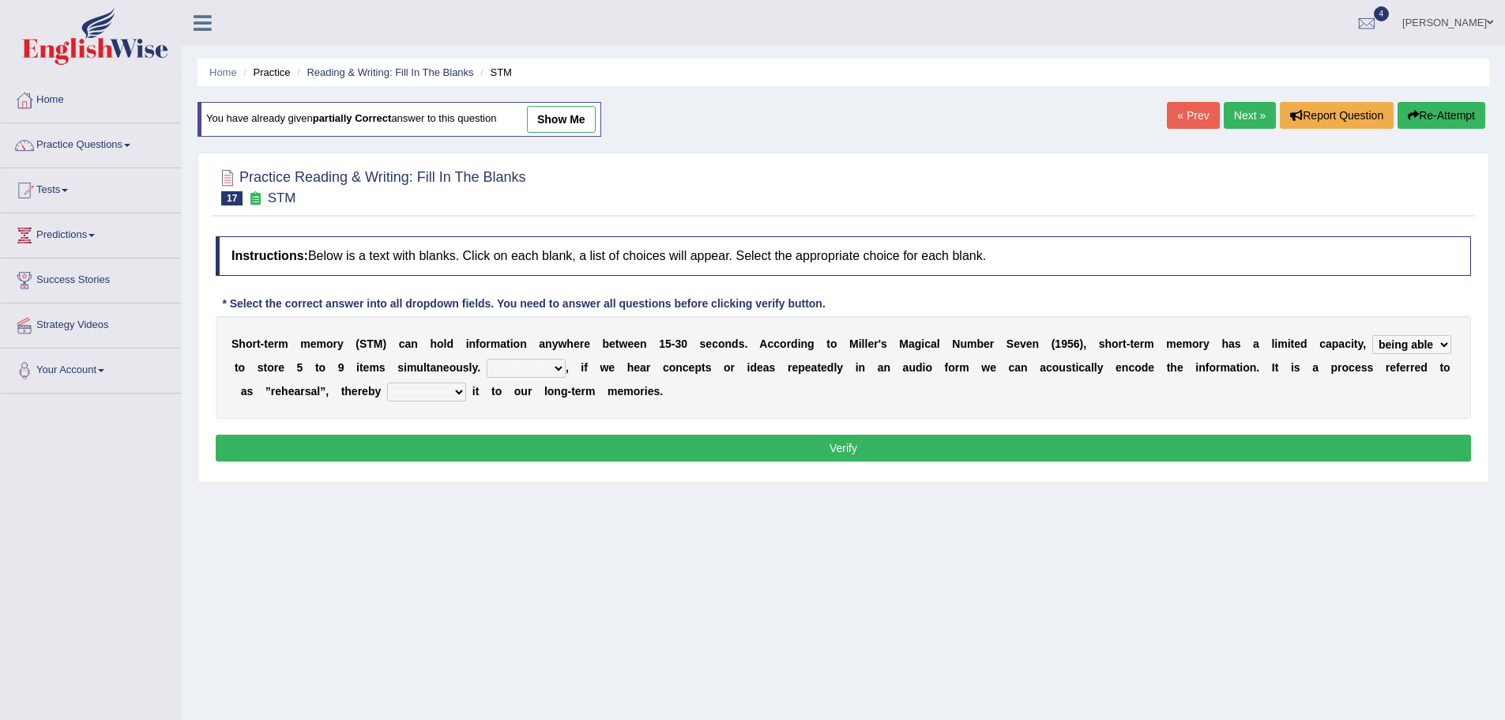
click at [487, 359] on select "However So Moreover Therefore" at bounding box center [526, 368] width 79 height 19
click at [445, 389] on select "commit commits commiting commited" at bounding box center [426, 391] width 79 height 19
click at [387, 382] on select "commit commits commiting commited" at bounding box center [426, 391] width 79 height 19
click at [444, 391] on select "commit commits commiting commited" at bounding box center [426, 391] width 79 height 19
select select "commiting"
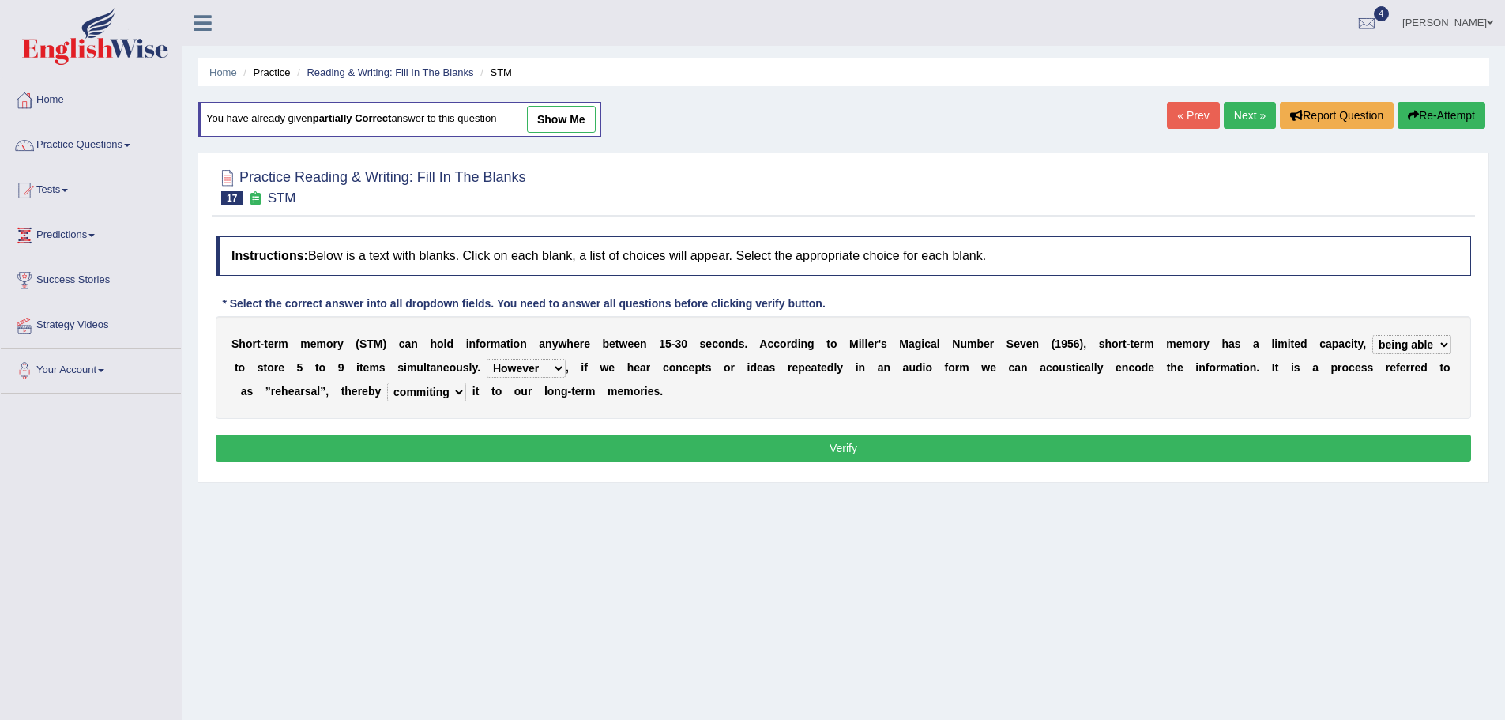
click at [387, 382] on select "commit commits commiting commited" at bounding box center [426, 391] width 79 height 19
click at [480, 432] on div "Instructions: Below is a text with blanks. Click on each blank, a list of choic…" at bounding box center [843, 351] width 1263 height 246
click at [480, 449] on button "Verify" at bounding box center [843, 448] width 1255 height 27
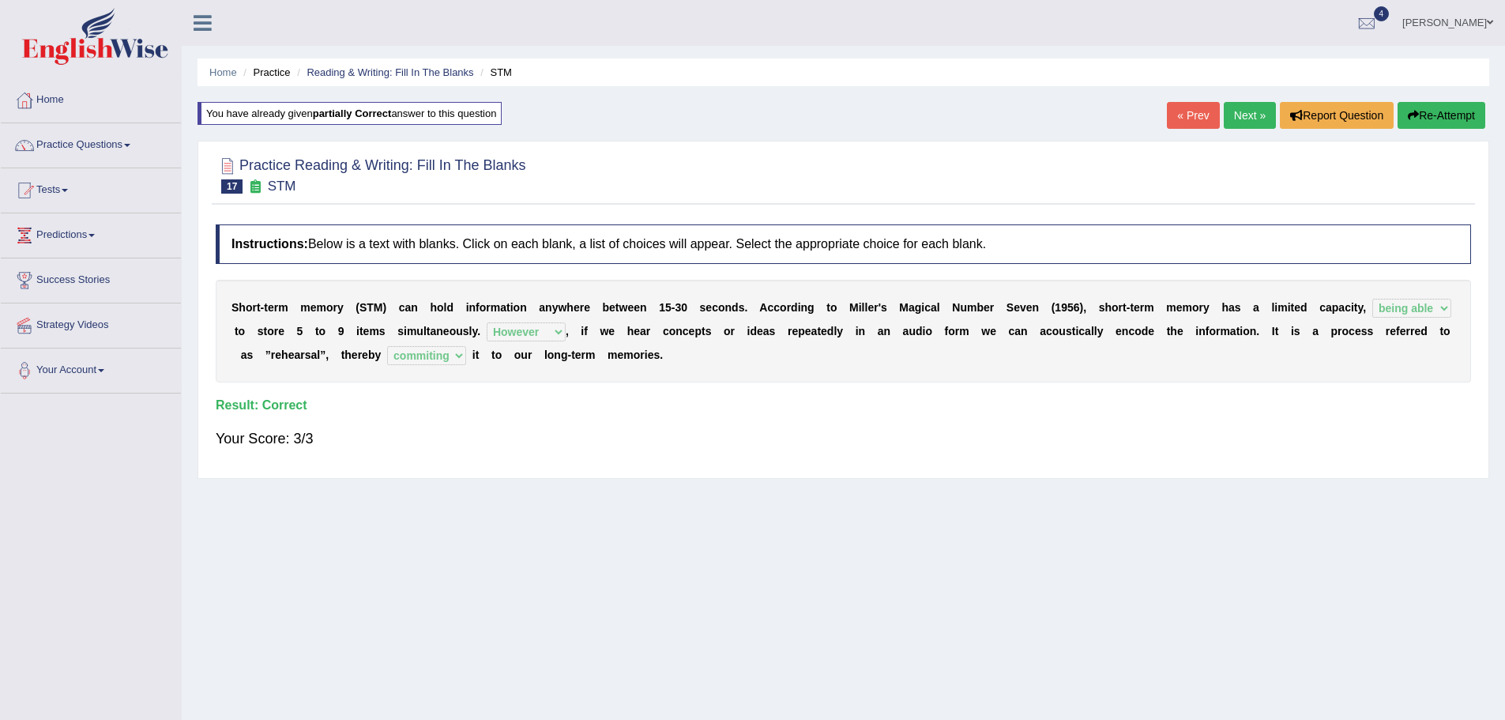
click at [1248, 113] on link "Next »" at bounding box center [1250, 115] width 52 height 27
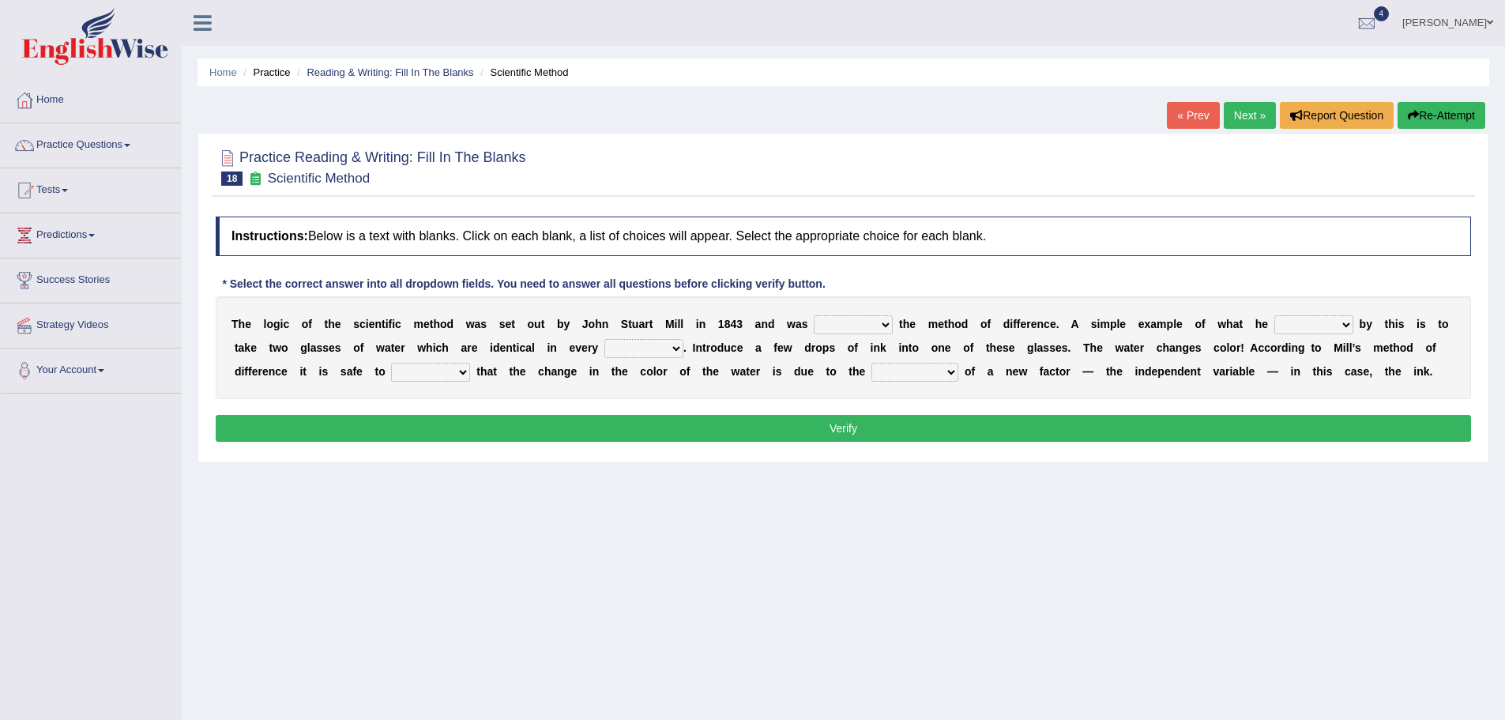
click at [850, 327] on select "pointed claimed demanded named" at bounding box center [853, 324] width 79 height 19
select select "pointed"
click at [814, 315] on select "pointed claimed demanded named" at bounding box center [853, 324] width 79 height 19
click at [863, 321] on select "pointed claimed demanded named" at bounding box center [853, 324] width 79 height 19
click at [1088, 316] on div "T h e l o g i c o f t h e s c i e n t i f i c m e t h o d w a s s e t o u t b y…" at bounding box center [843, 347] width 1255 height 103
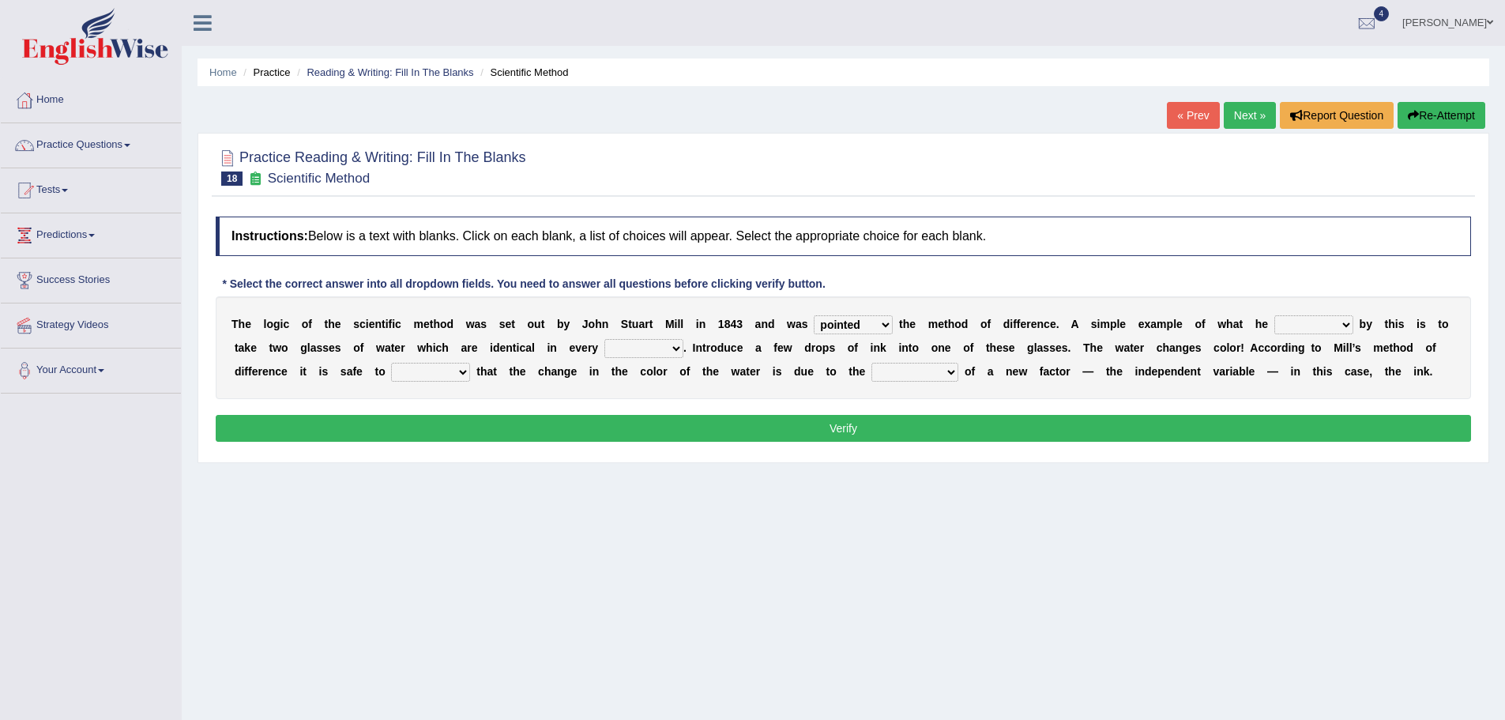
click at [1304, 330] on select "capped charged found meant" at bounding box center [1313, 324] width 79 height 19
select select "meant"
click at [1274, 315] on select "capped charged found meant" at bounding box center [1313, 324] width 79 height 19
click at [615, 346] on select "thought identity measure respect" at bounding box center [643, 348] width 79 height 19
click at [604, 339] on select "thought identity measure respect" at bounding box center [643, 348] width 79 height 19
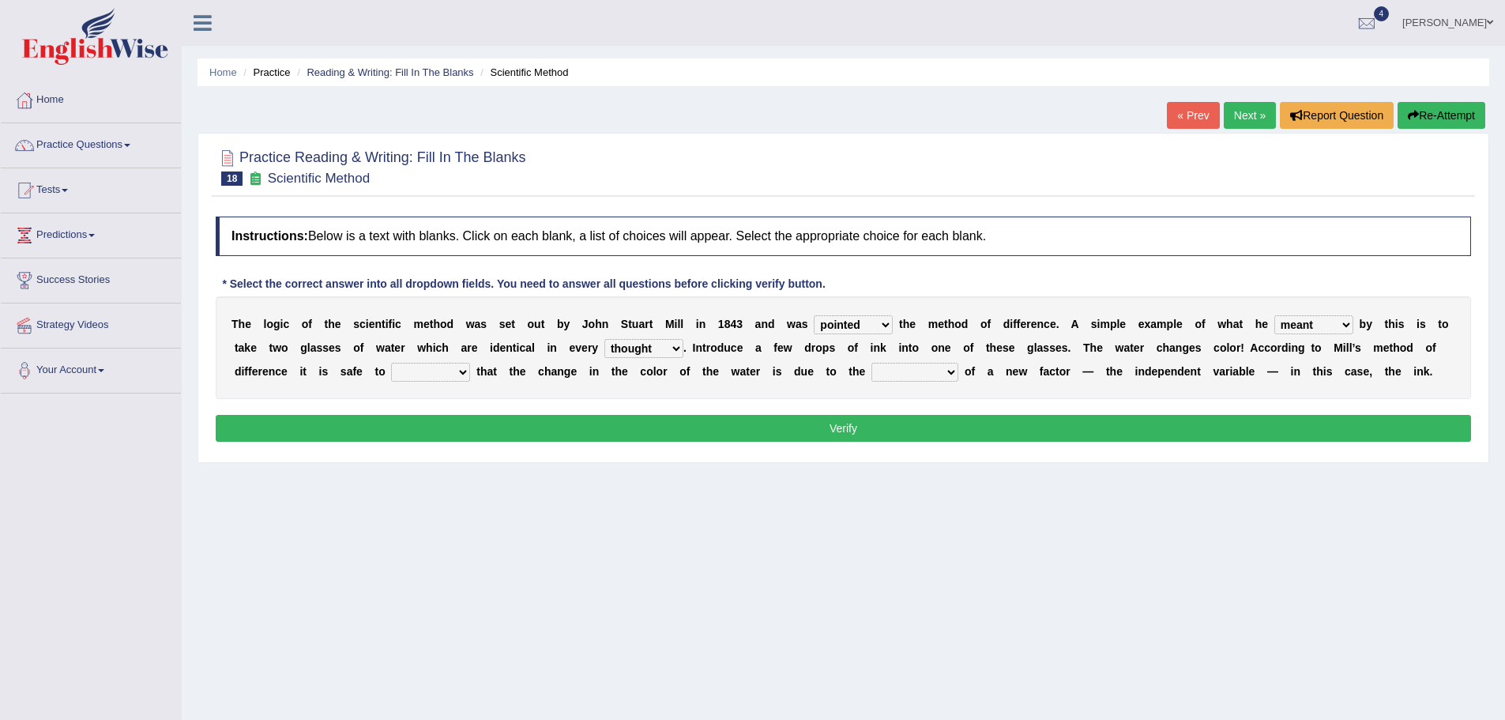
click at [668, 350] on select "thought identity measure respect" at bounding box center [643, 348] width 79 height 19
select select "measure"
click at [604, 339] on select "thought identity measure respect" at bounding box center [643, 348] width 79 height 19
click at [427, 371] on select "assume discuss prefer acclaim" at bounding box center [430, 372] width 79 height 19
select select "assume"
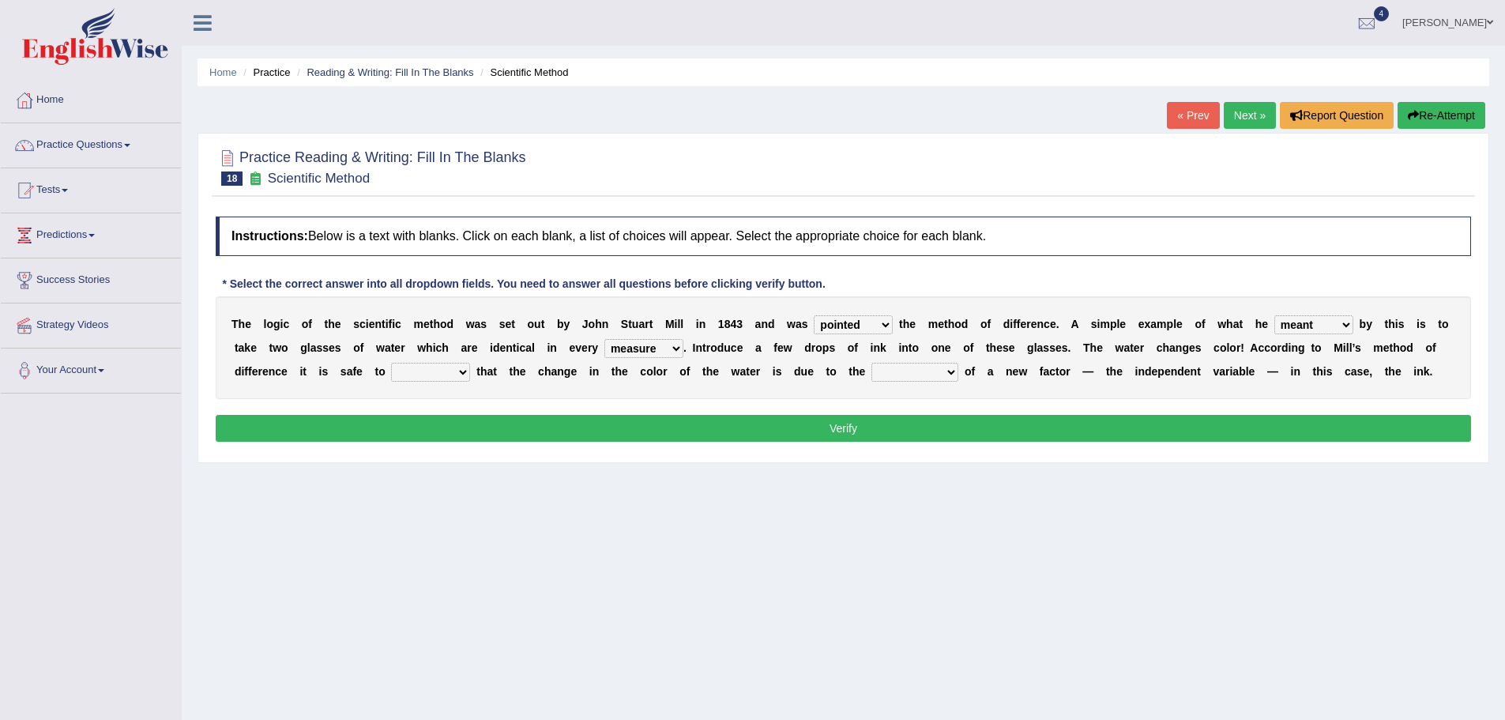
click at [391, 363] on select "assume discuss prefer acclaim" at bounding box center [430, 372] width 79 height 19
click at [897, 366] on select "introduction magnitude preparation purification" at bounding box center [914, 372] width 87 height 19
click at [871, 363] on select "introduction magnitude preparation purification" at bounding box center [914, 372] width 87 height 19
click at [918, 369] on select "introduction magnitude preparation purification" at bounding box center [914, 372] width 87 height 19
select select "purification"
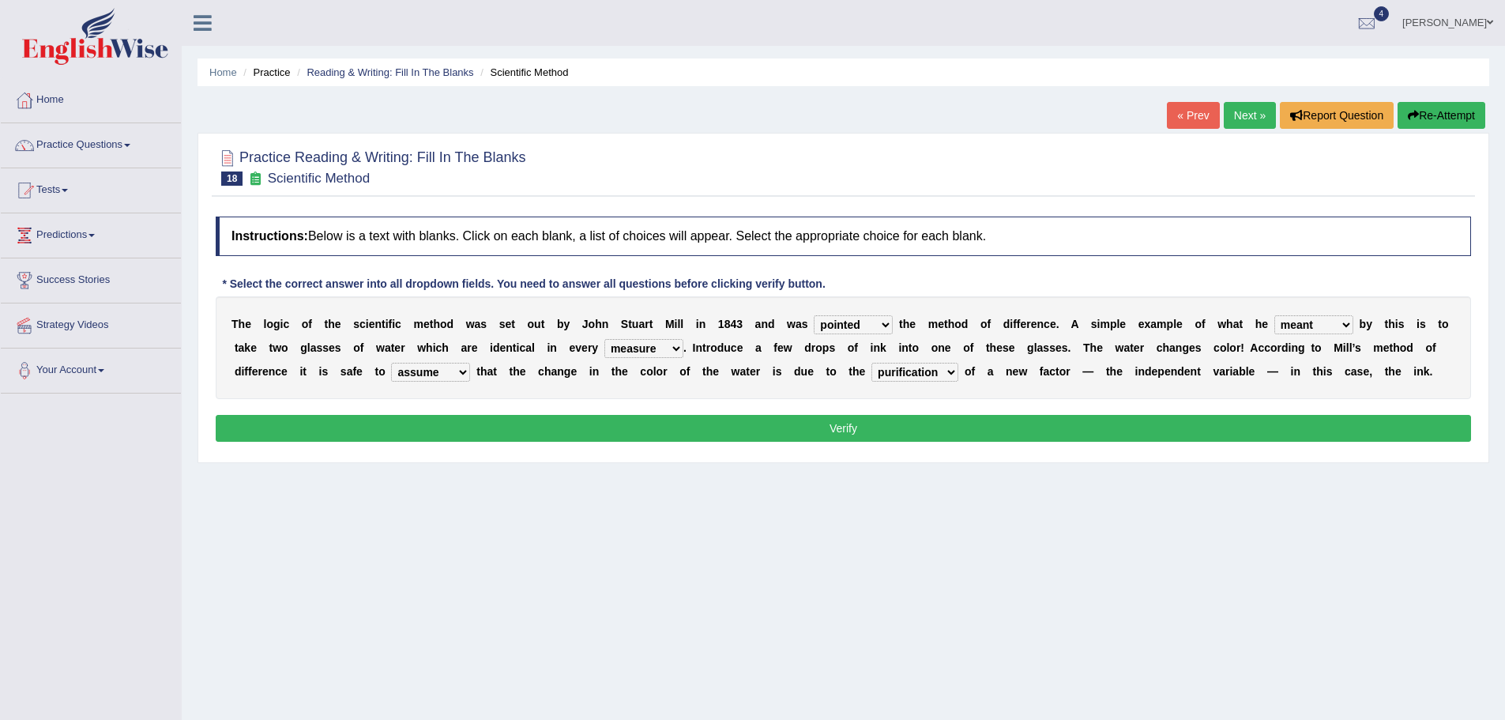
click at [871, 363] on select "introduction magnitude preparation purification" at bounding box center [914, 372] width 87 height 19
click at [833, 428] on button "Verify" at bounding box center [843, 428] width 1255 height 27
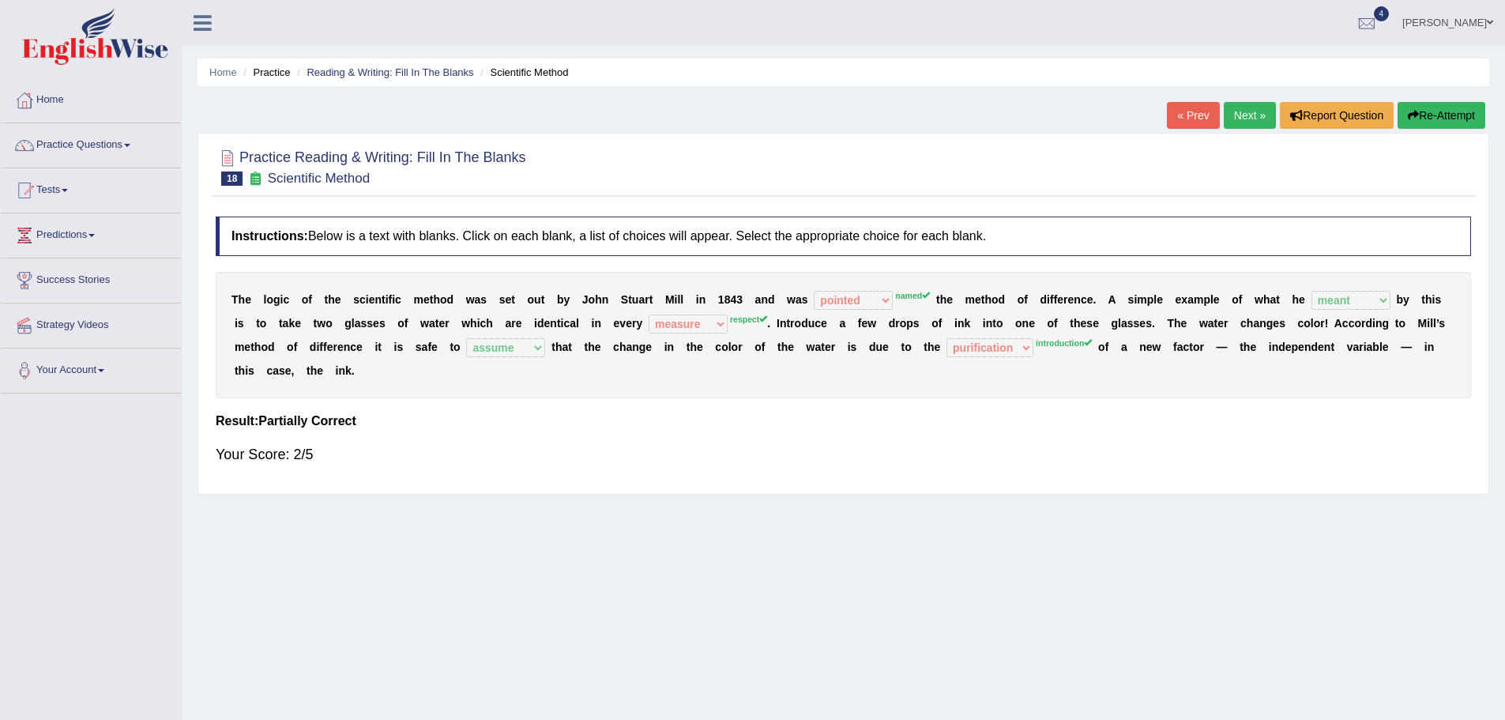
click at [1247, 107] on link "Next »" at bounding box center [1250, 115] width 52 height 27
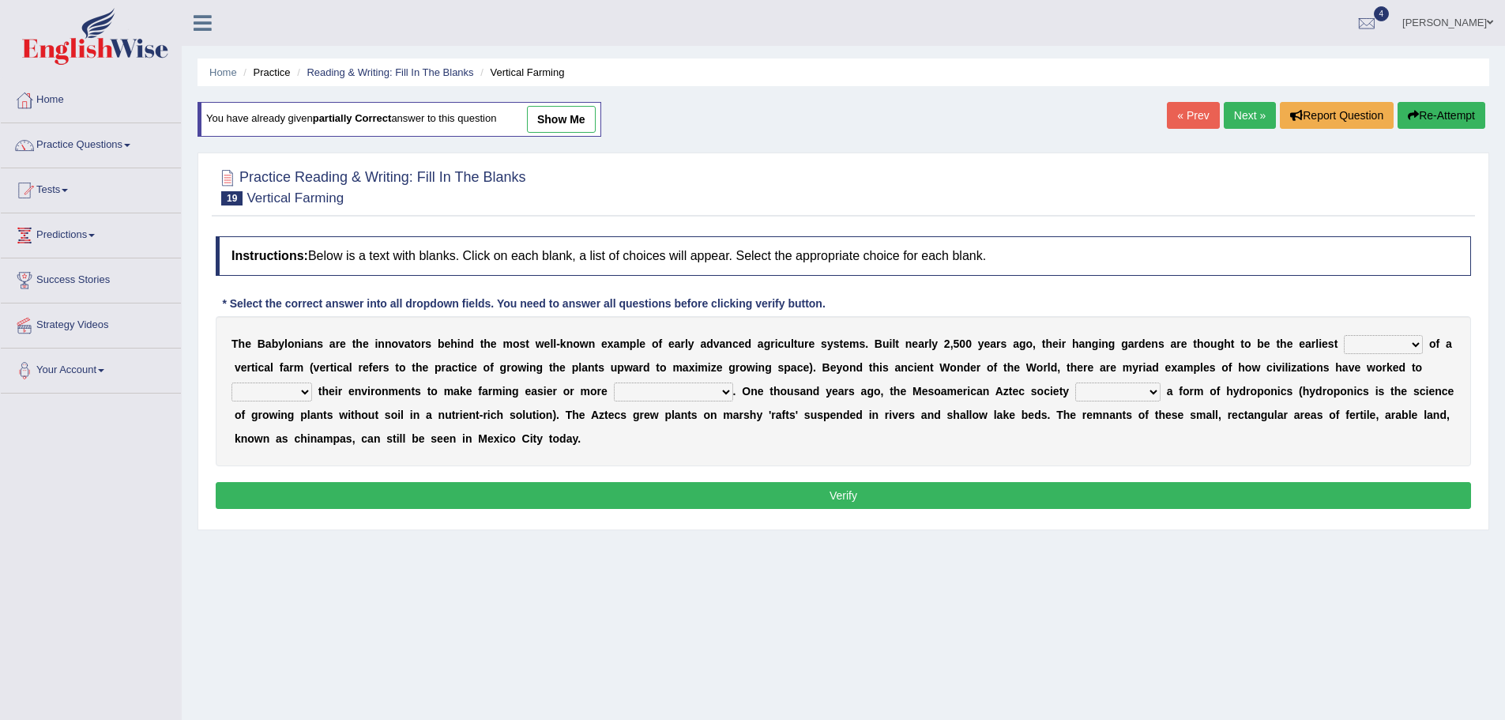
click at [1364, 348] on select "prototype failure discredit protocol" at bounding box center [1383, 344] width 79 height 19
select select "failure"
click at [1344, 335] on select "prototype failure discredit protocol" at bounding box center [1383, 344] width 79 height 19
click at [270, 382] on select "manipulate escape respect disarrange" at bounding box center [271, 391] width 81 height 19
select select "manipulate"
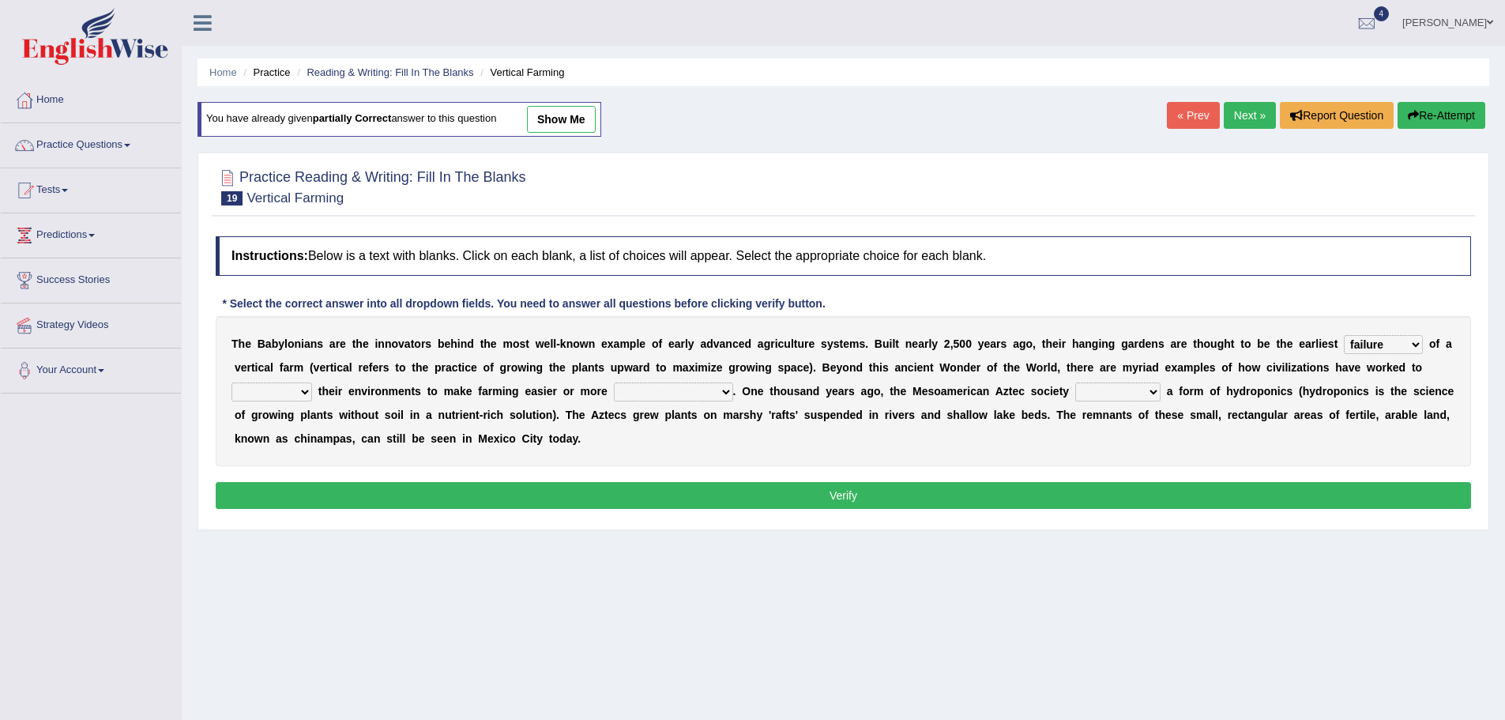
click at [231, 382] on select "manipulate escape respect disarrange" at bounding box center [271, 391] width 81 height 19
click at [294, 394] on select "manipulate escape respect disarrange" at bounding box center [271, 391] width 81 height 19
click at [231, 382] on select "manipulate escape respect disarrange" at bounding box center [271, 391] width 81 height 19
click at [655, 392] on select "productive constructive connective counterproductive" at bounding box center [673, 391] width 119 height 19
select select "productive"
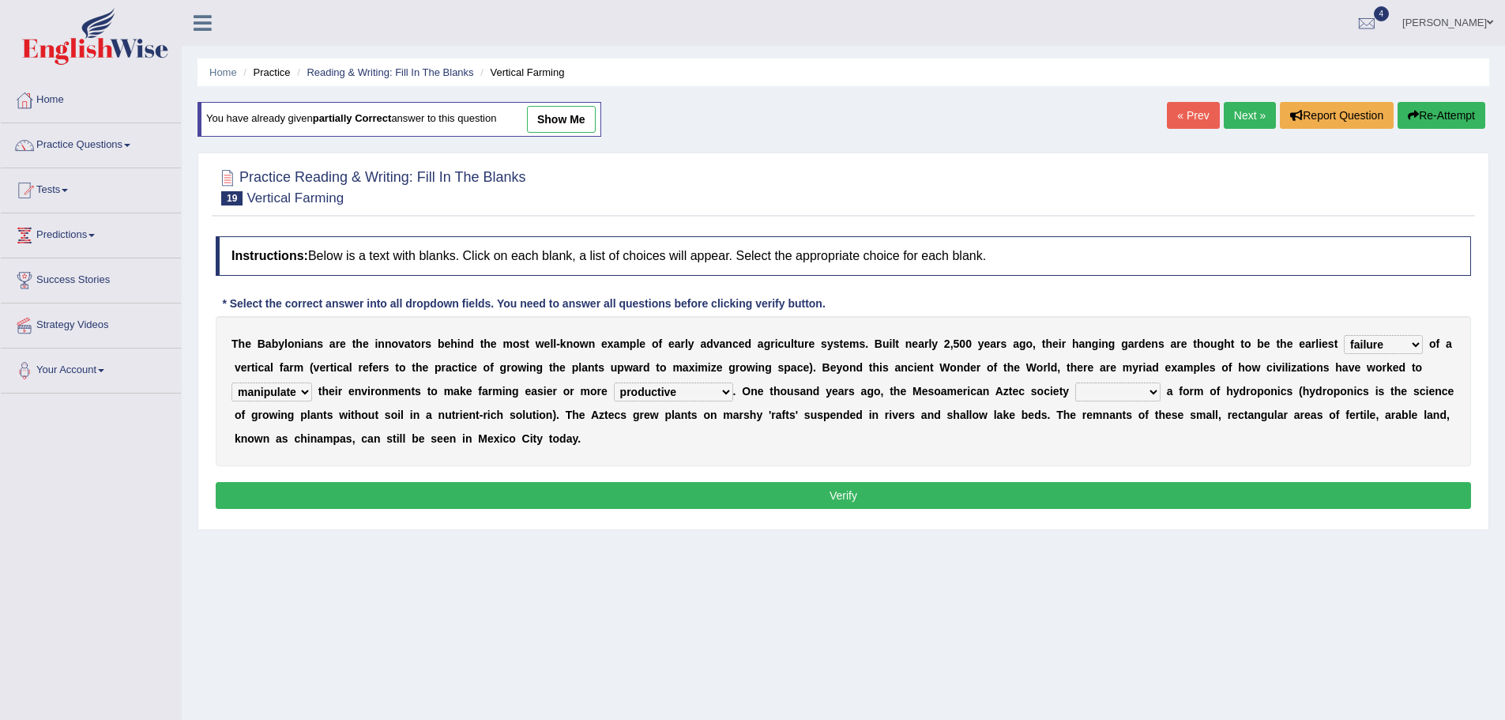
click at [614, 382] on select "productive constructive connective counterproductive" at bounding box center [673, 391] width 119 height 19
click at [276, 393] on select "manipulate escape respect disarrange" at bounding box center [271, 391] width 81 height 19
select select "disarrange"
click at [231, 382] on select "manipulate escape respect disarrange" at bounding box center [271, 391] width 81 height 19
click at [1101, 393] on select "domineered volunteered pioneered engineered" at bounding box center [1117, 391] width 85 height 19
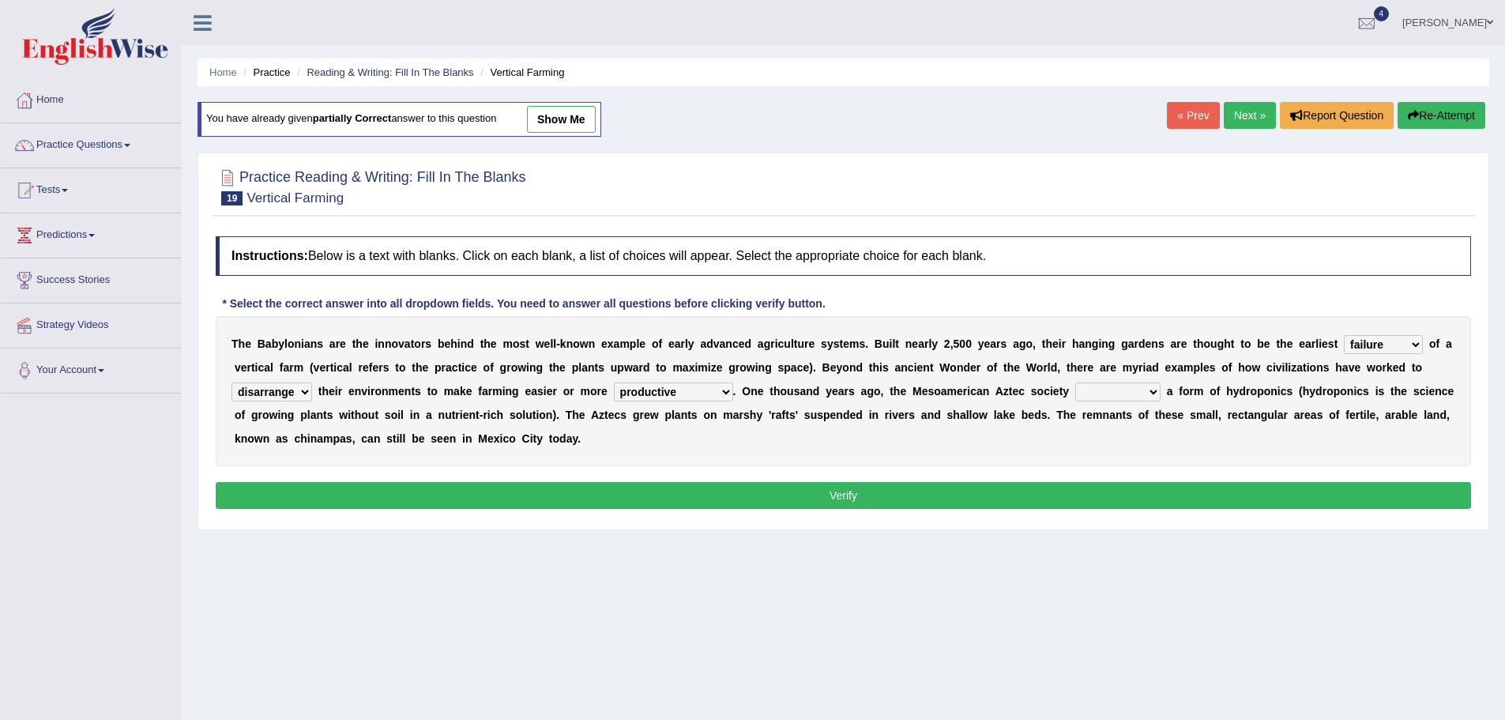
select select "pioneered"
click at [1075, 382] on select "domineered volunteered pioneered engineered" at bounding box center [1117, 391] width 85 height 19
click at [925, 498] on button "Verify" at bounding box center [843, 495] width 1255 height 27
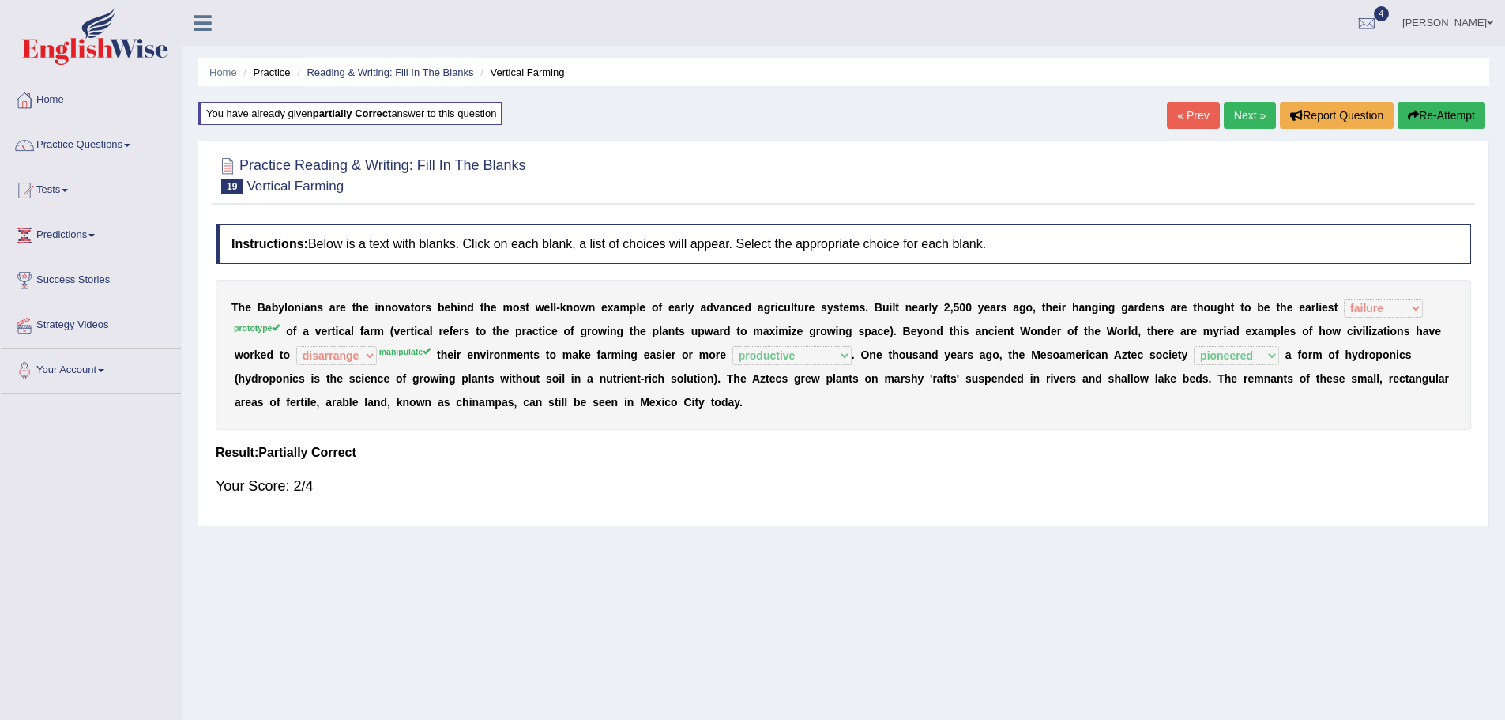
drag, startPoint x: 1420, startPoint y: 135, endPoint x: 1428, endPoint y: 123, distance: 14.2
click at [1428, 123] on div "Home Practice Reading & Writing: Fill In The Blanks Vertical Farming You have a…" at bounding box center [843, 395] width 1323 height 790
click at [1428, 123] on button "Re-Attempt" at bounding box center [1442, 115] width 88 height 27
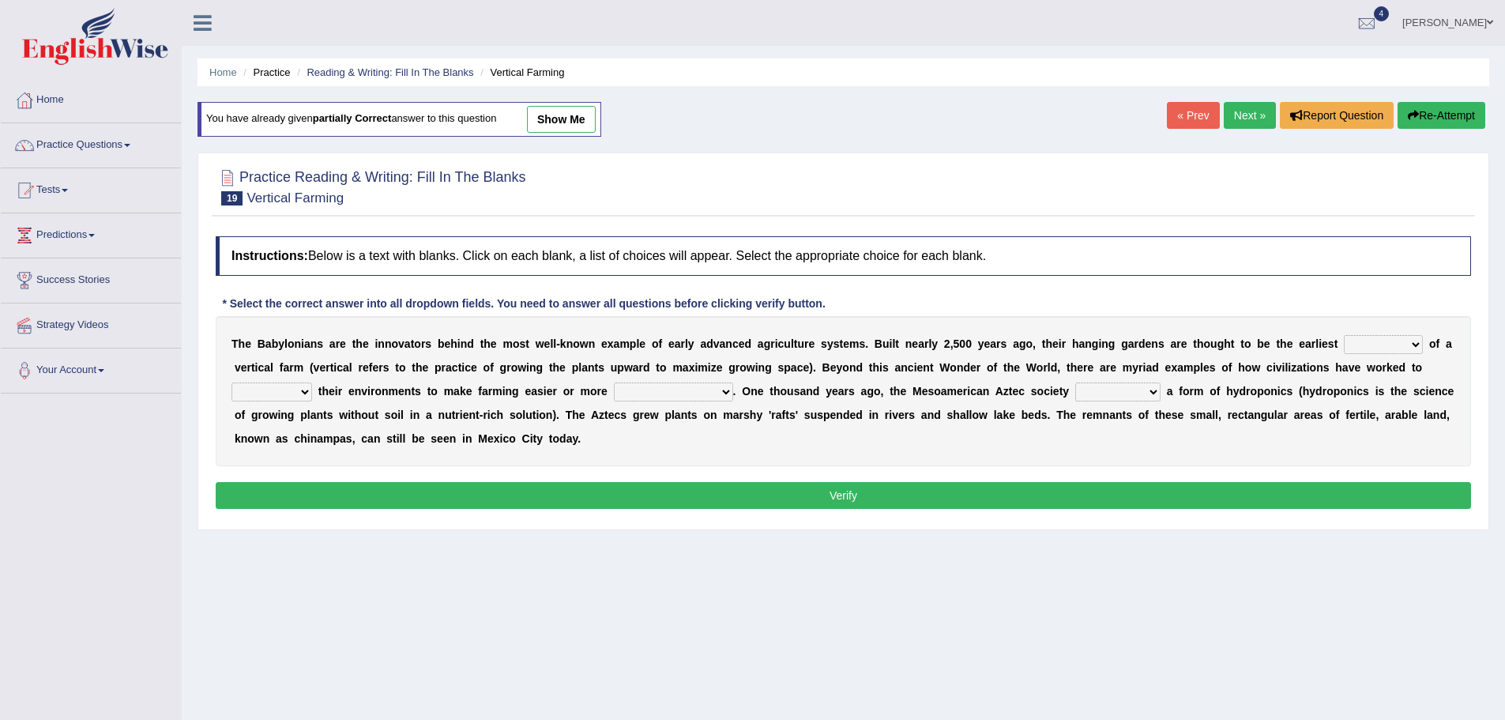
click at [1368, 352] on select "prototype failure discredit protocol" at bounding box center [1383, 344] width 79 height 19
select select "failure"
click at [1344, 335] on select "prototype failure discredit protocol" at bounding box center [1383, 344] width 79 height 19
click at [267, 392] on select "manipulate escape respect disarrange" at bounding box center [271, 391] width 81 height 19
select select "manipulate"
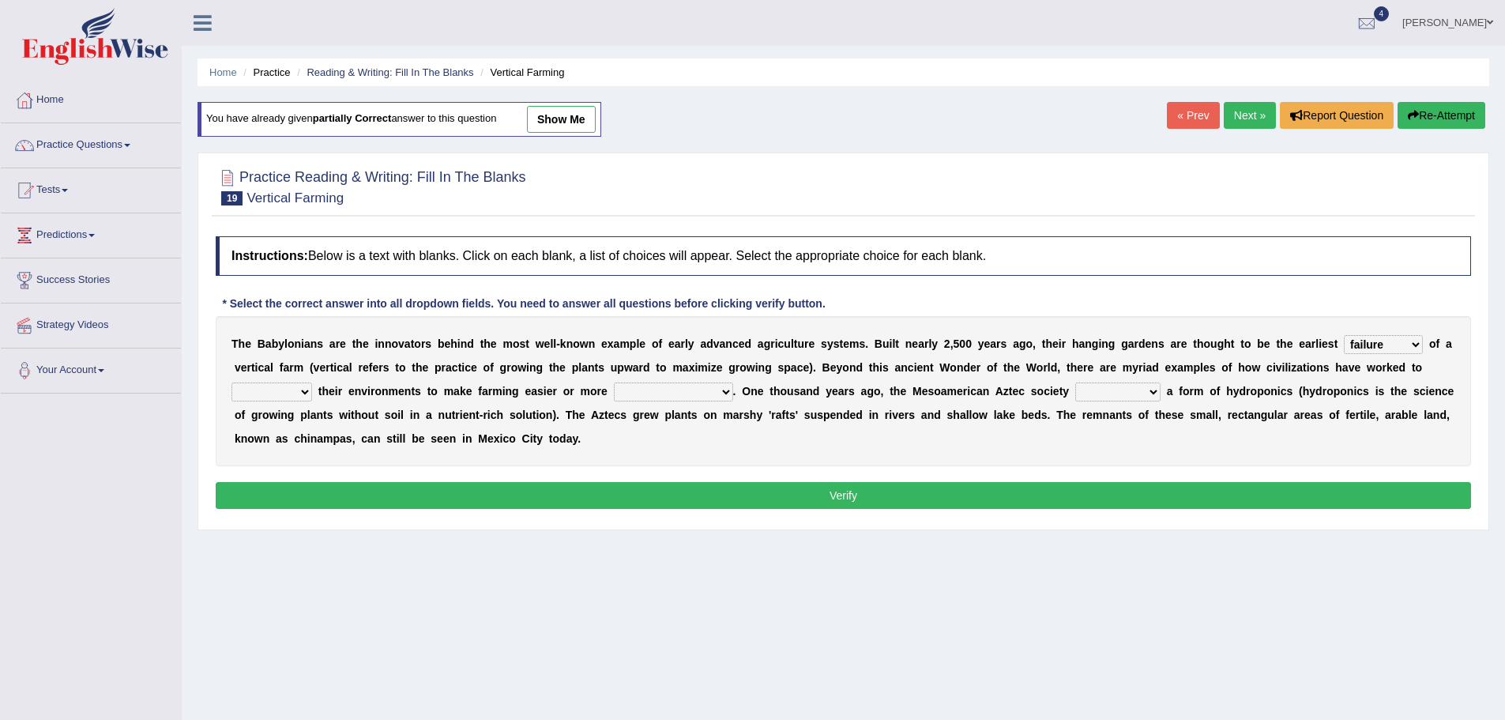
click at [231, 382] on select "manipulate escape respect disarrange" at bounding box center [271, 391] width 81 height 19
click at [645, 393] on select "productive constructive connective counterproductive" at bounding box center [673, 391] width 119 height 19
select select "productive"
click at [614, 382] on select "productive constructive connective counterproductive" at bounding box center [673, 391] width 119 height 19
click at [1088, 393] on select "domineered volunteered pioneered engineered" at bounding box center [1117, 391] width 85 height 19
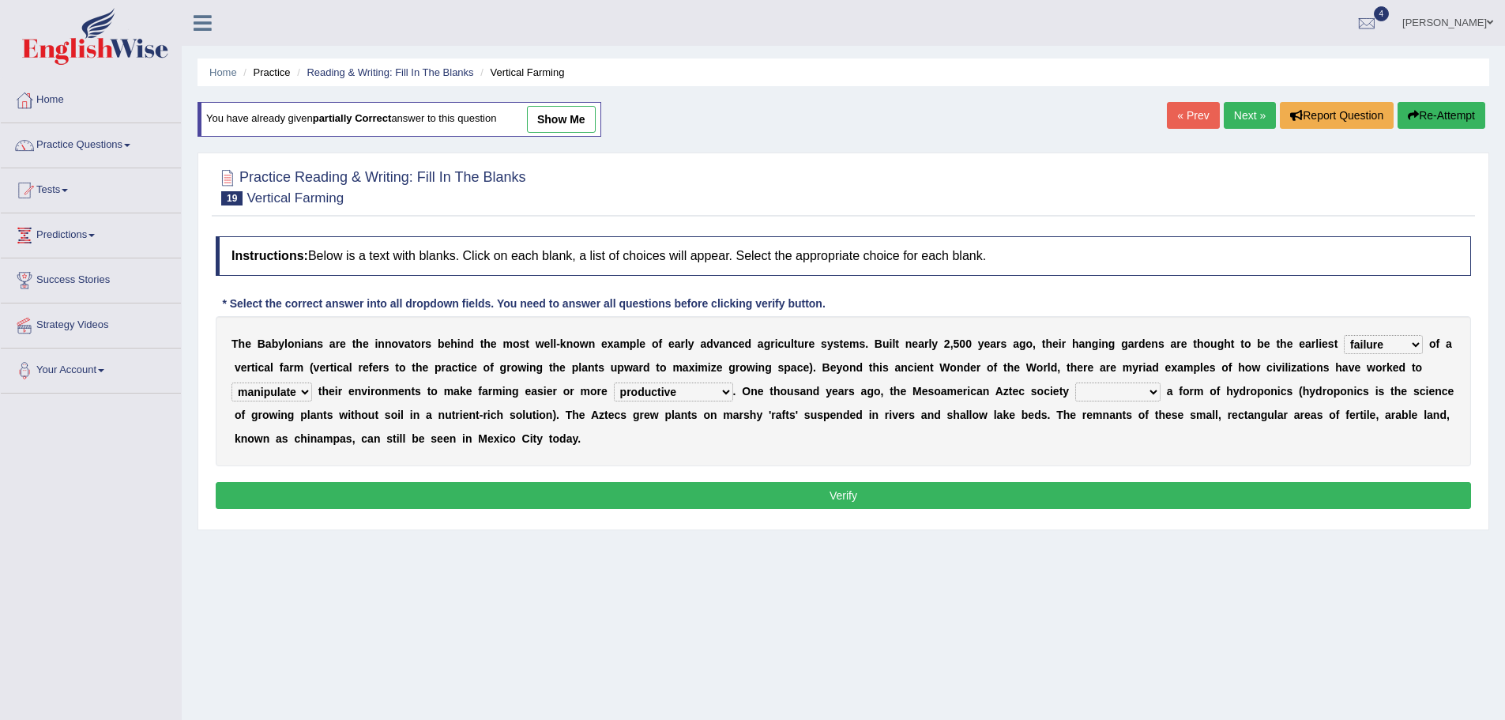
select select "pioneered"
click at [1075, 382] on select "domineered volunteered pioneered engineered" at bounding box center [1117, 391] width 85 height 19
click at [852, 493] on button "Verify" at bounding box center [843, 495] width 1255 height 27
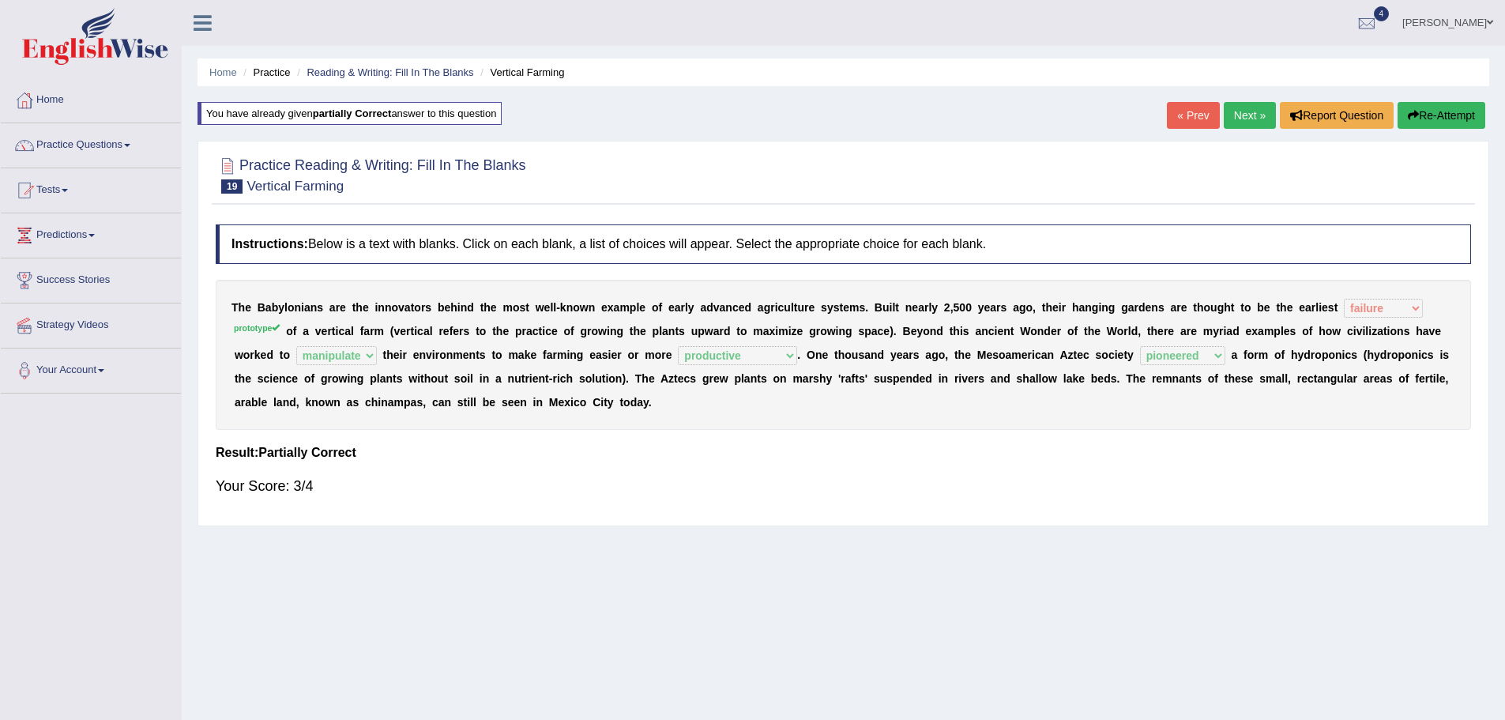
click at [1230, 113] on link "Next »" at bounding box center [1250, 115] width 52 height 27
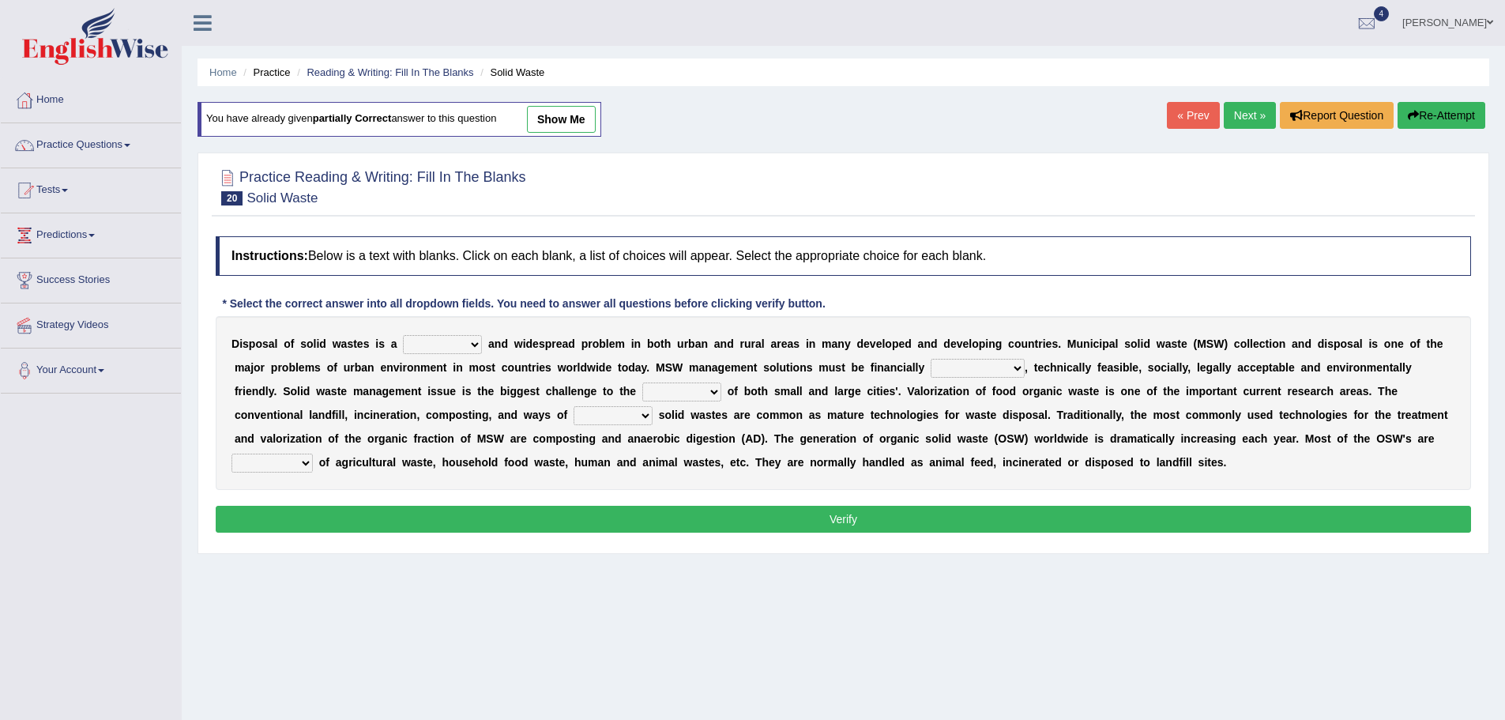
click at [416, 339] on select "slanting stinging stalling shafting" at bounding box center [442, 344] width 79 height 19
select select "stalling"
click at [403, 335] on select "slanting stinging stalling shafting" at bounding box center [442, 344] width 79 height 19
click at [946, 370] on select "unattainable sustainable objectionable treasonable" at bounding box center [978, 368] width 94 height 19
select select "sustainable"
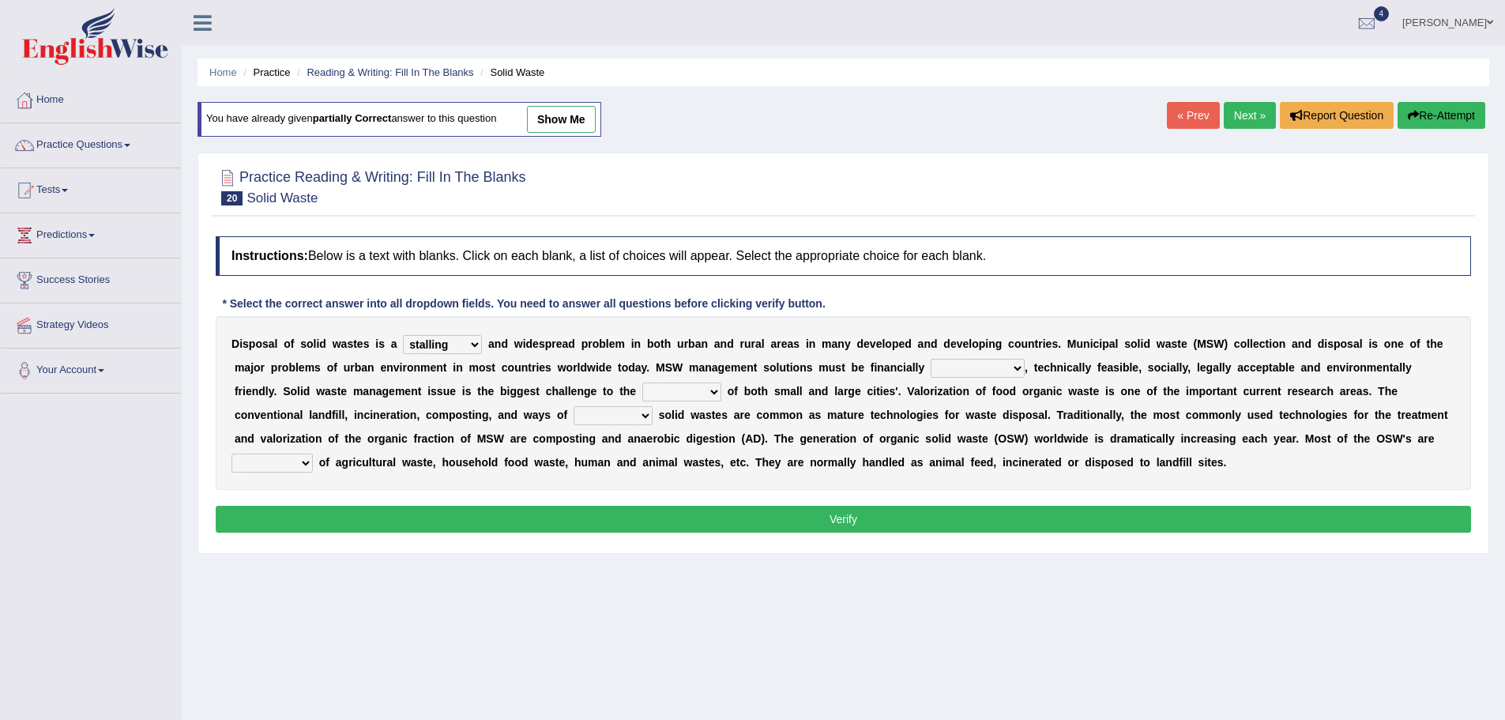
click at [931, 359] on select "unattainable sustainable objectionable treasonable" at bounding box center [978, 368] width 94 height 19
click at [655, 389] on select "plants culture authorities history" at bounding box center [681, 391] width 79 height 19
select select "authorities"
click at [642, 382] on select "plants culture authorities history" at bounding box center [681, 391] width 79 height 19
click at [579, 423] on select "reserving preserving deserving handling" at bounding box center [613, 415] width 79 height 19
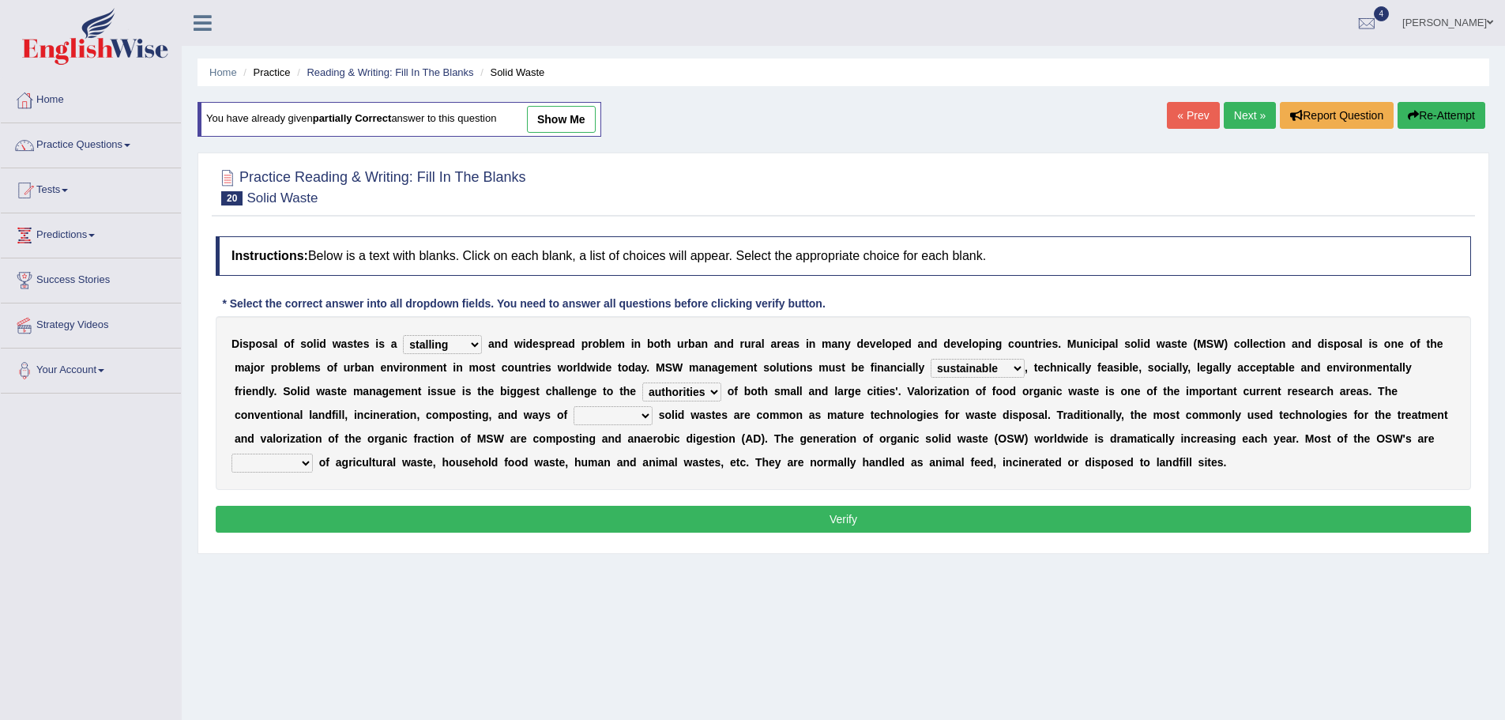
select select "preserving"
click at [574, 406] on select "reserving preserving deserving handling" at bounding box center [613, 415] width 79 height 19
click at [931, 522] on button "Verify" at bounding box center [843, 519] width 1255 height 27
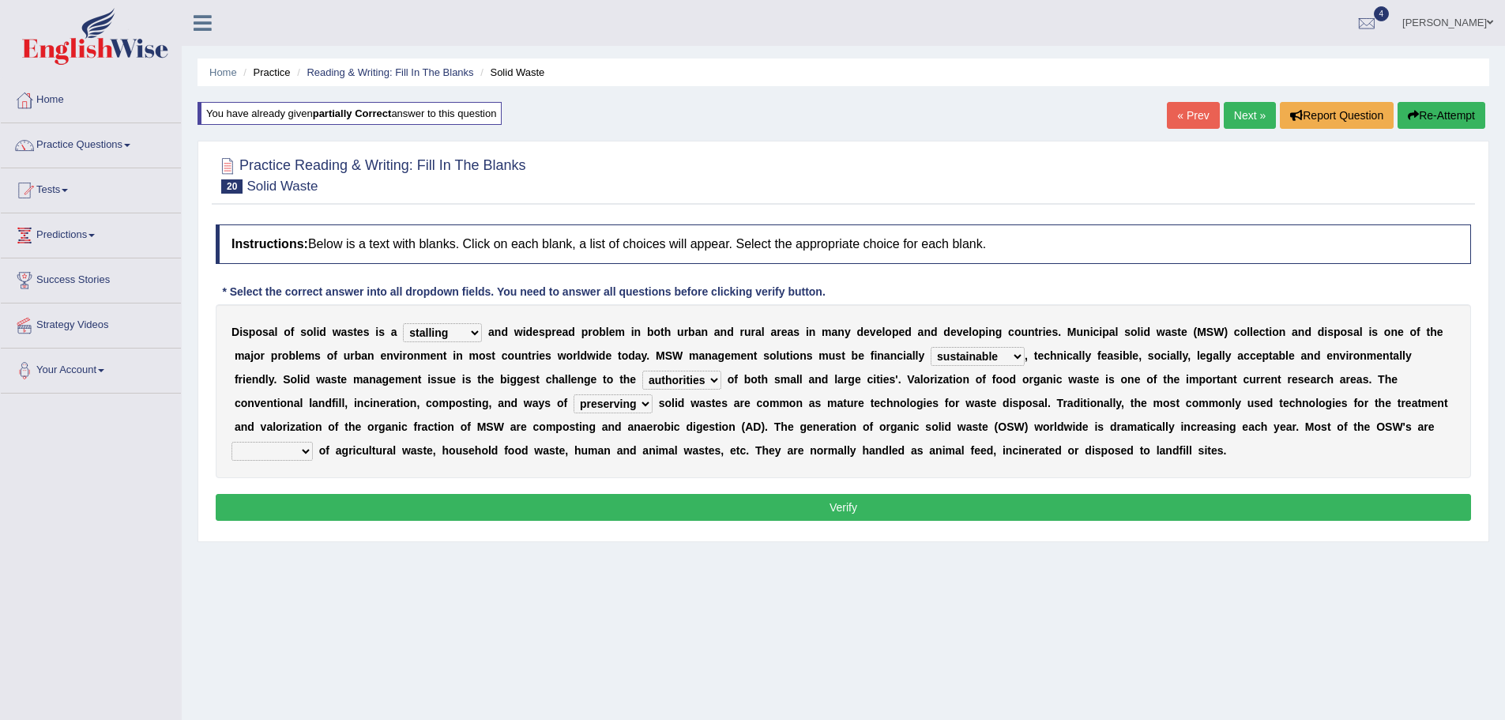
click at [254, 449] on select "composed disposed composing disposing" at bounding box center [271, 451] width 81 height 19
click at [231, 442] on select "composed disposed composing disposing" at bounding box center [271, 451] width 81 height 19
click at [291, 450] on select "composed disposed composing disposing" at bounding box center [271, 451] width 81 height 19
select select "disposing"
click at [231, 442] on select "composed disposed composing disposing" at bounding box center [271, 451] width 81 height 19
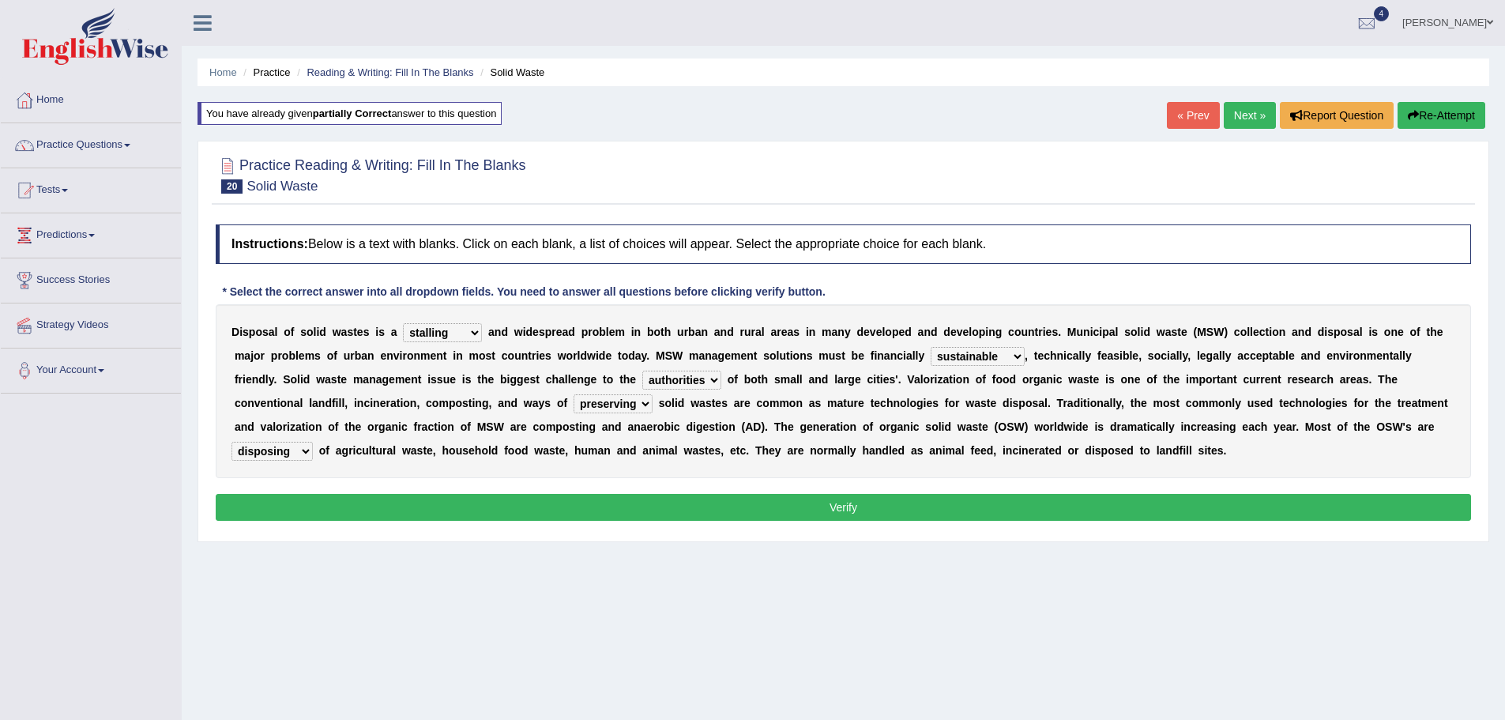
click at [467, 497] on button "Verify" at bounding box center [843, 507] width 1255 height 27
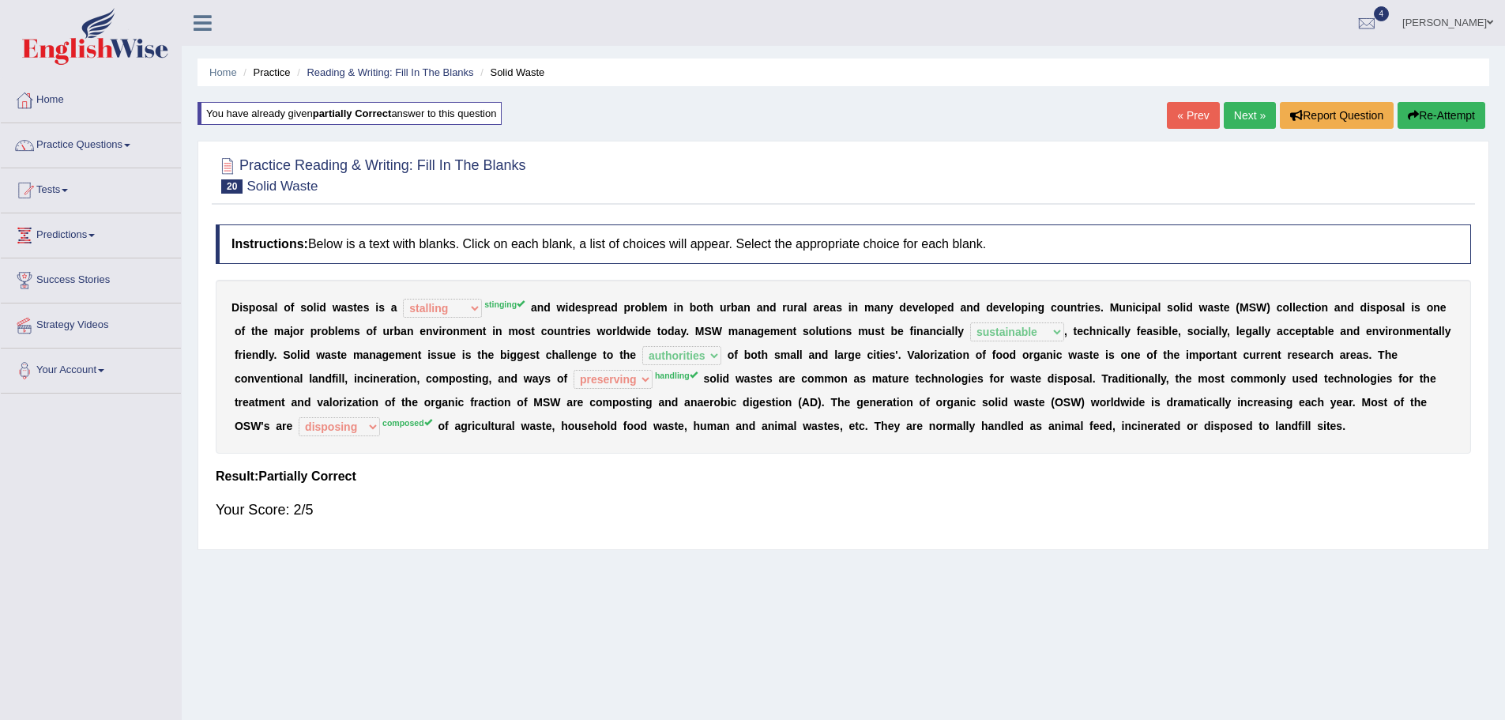
click at [1251, 127] on link "Next »" at bounding box center [1250, 115] width 52 height 27
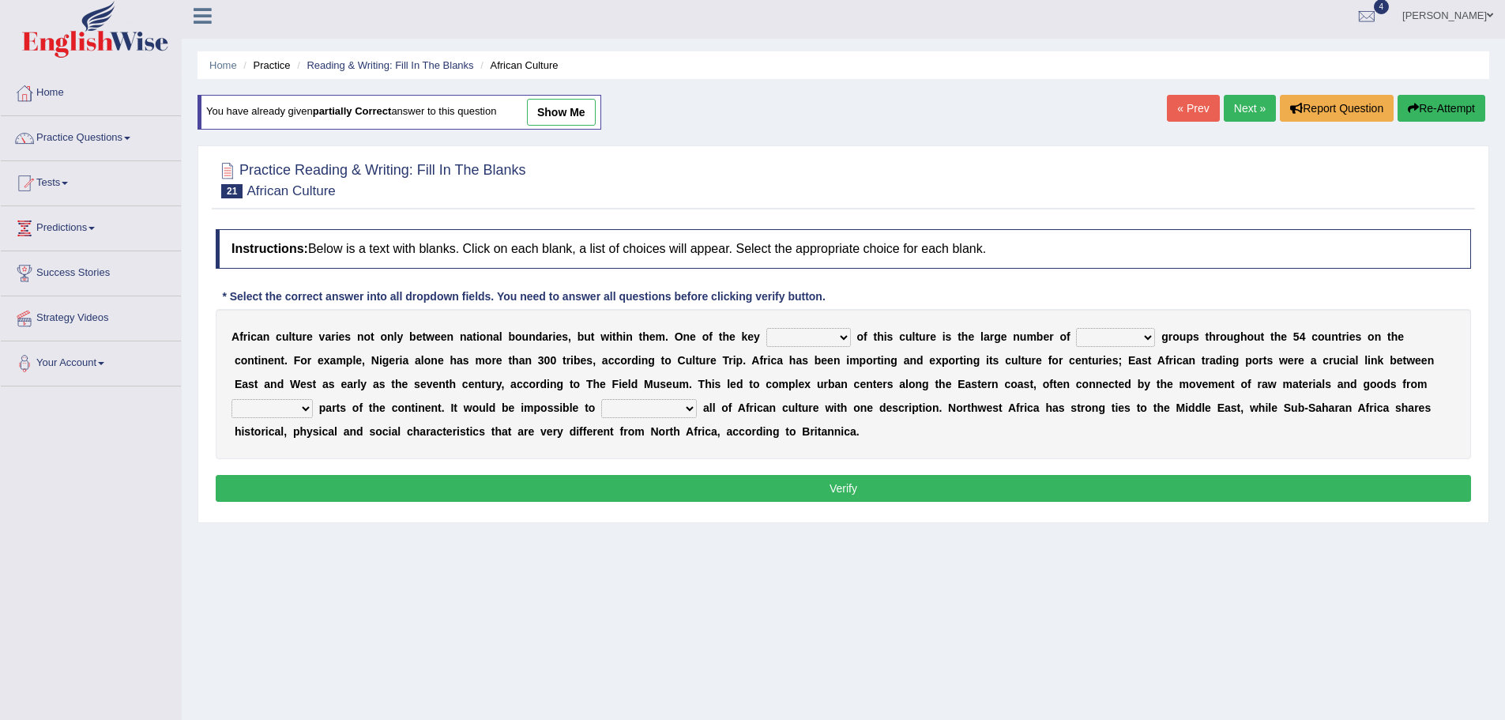
scroll to position [5, 0]
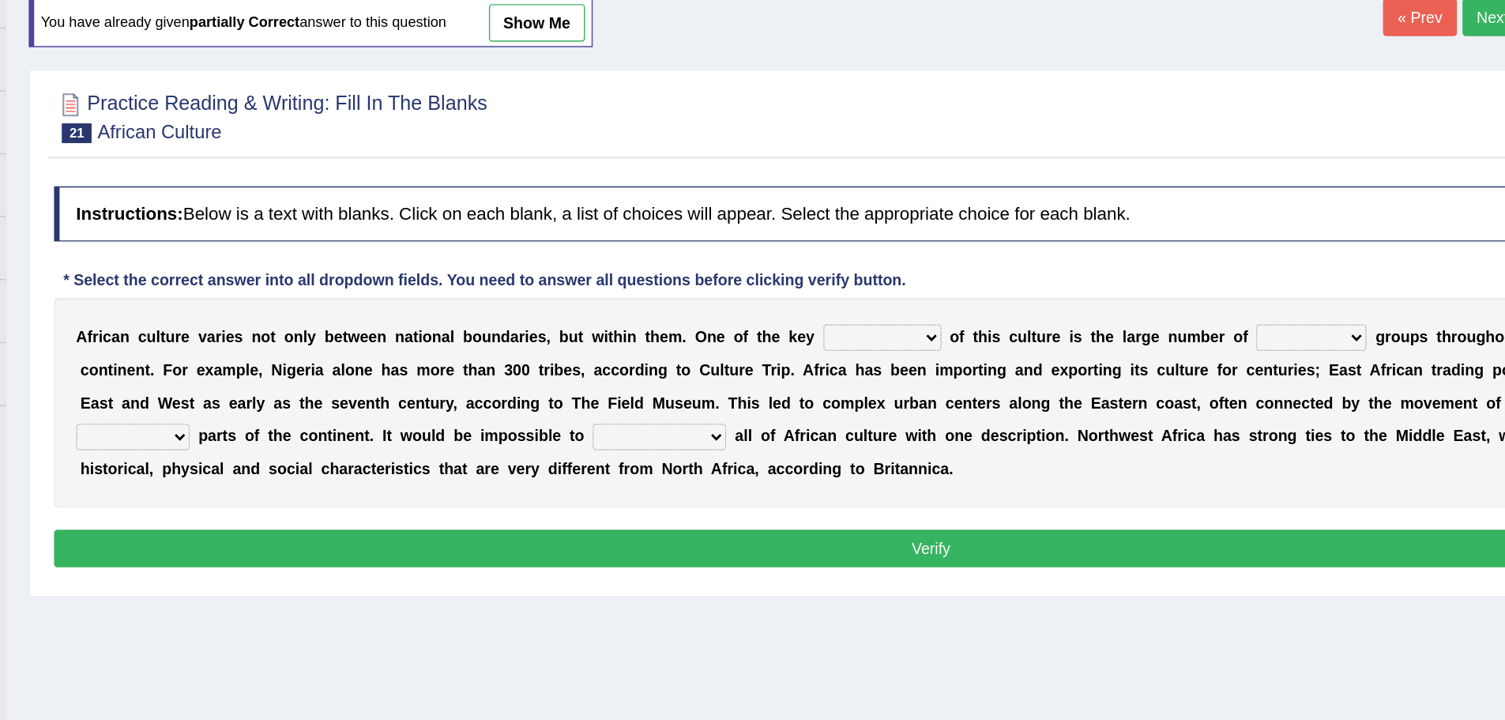
click at [811, 347] on select "conjectures features issues doubts" at bounding box center [808, 339] width 85 height 19
select select "issues"
click at [766, 330] on select "conjectures features issues doubts" at bounding box center [808, 339] width 85 height 19
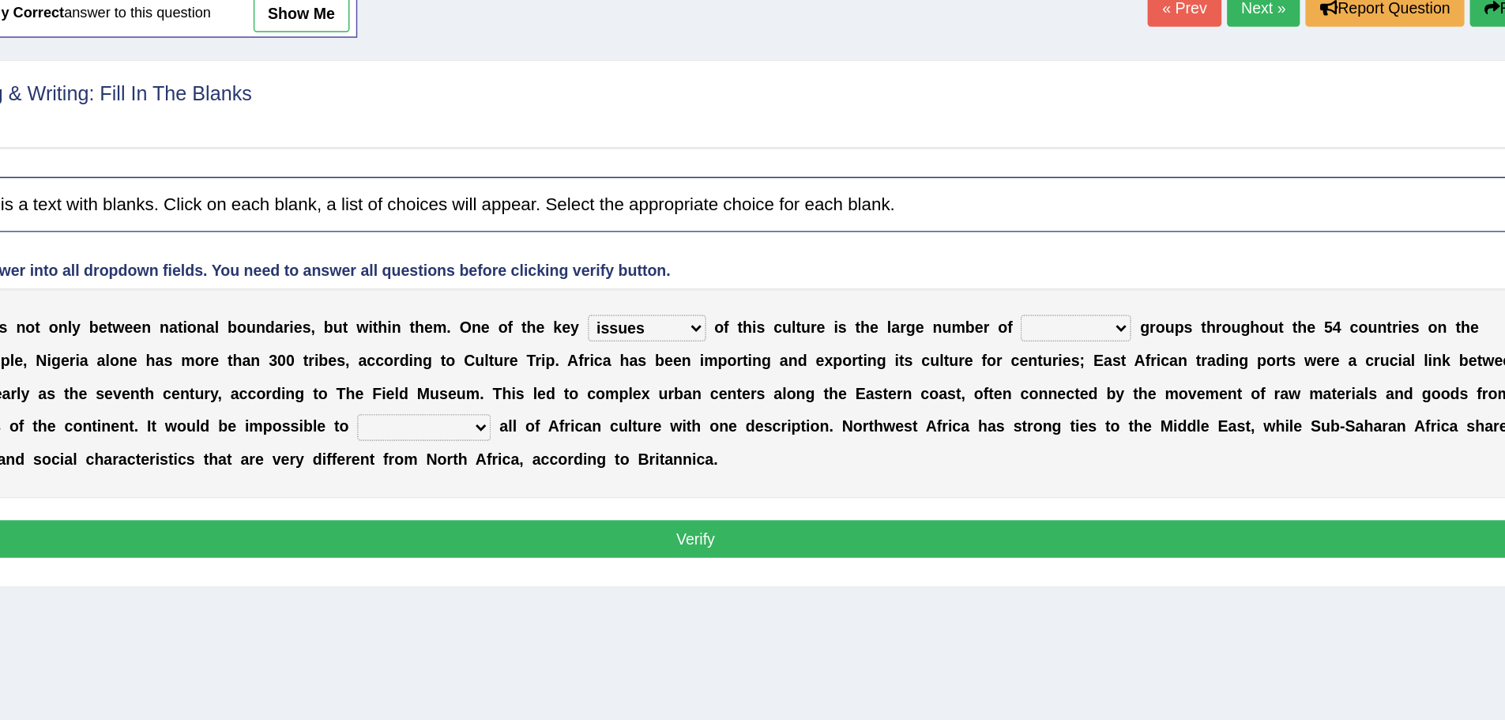
click at [1127, 348] on select "ethic ethnic eugenic epic" at bounding box center [1115, 339] width 79 height 19
select select "ethnic"
click at [1076, 330] on select "ethic ethnic eugenic epic" at bounding box center [1115, 339] width 79 height 19
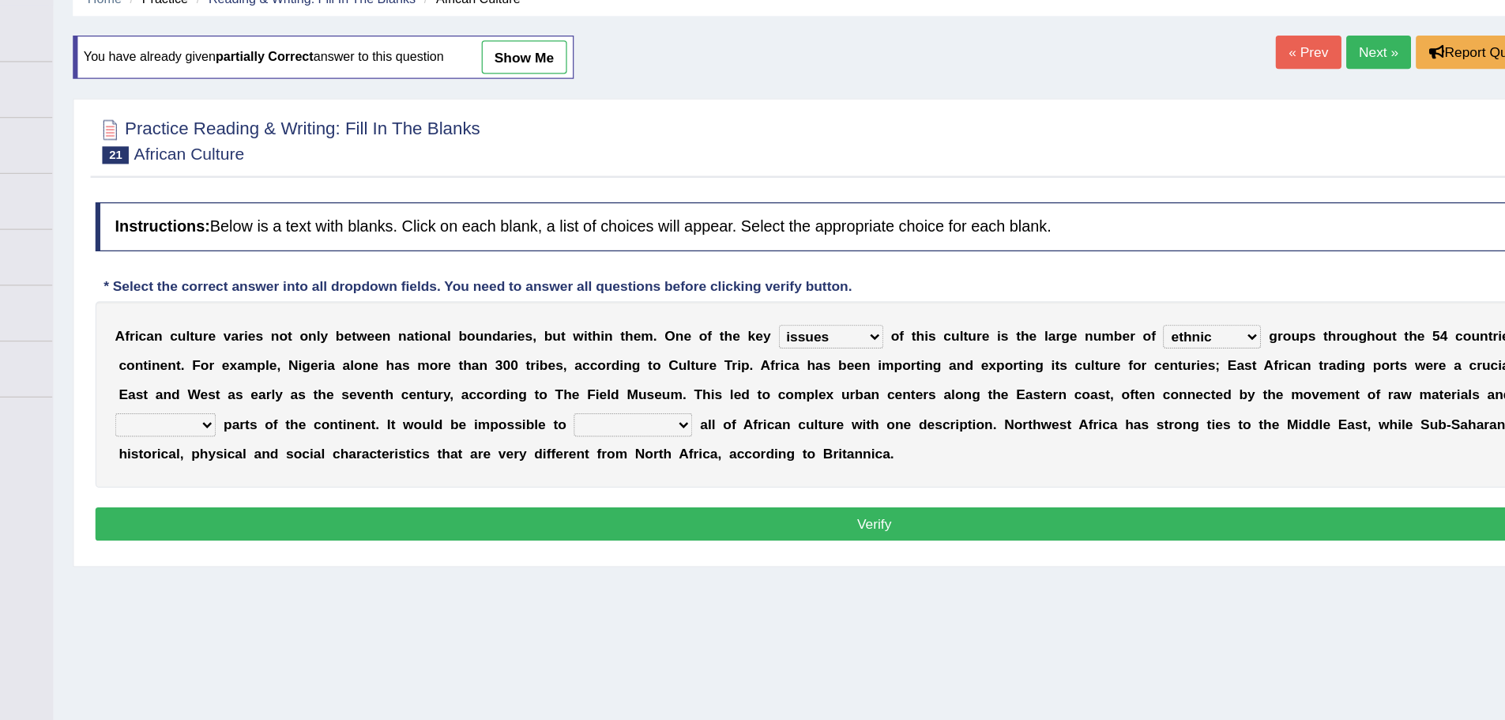
click at [839, 333] on select "conjectures features issues doubts" at bounding box center [808, 339] width 85 height 19
select select "features"
click at [766, 330] on select "conjectures features issues doubts" at bounding box center [808, 339] width 85 height 19
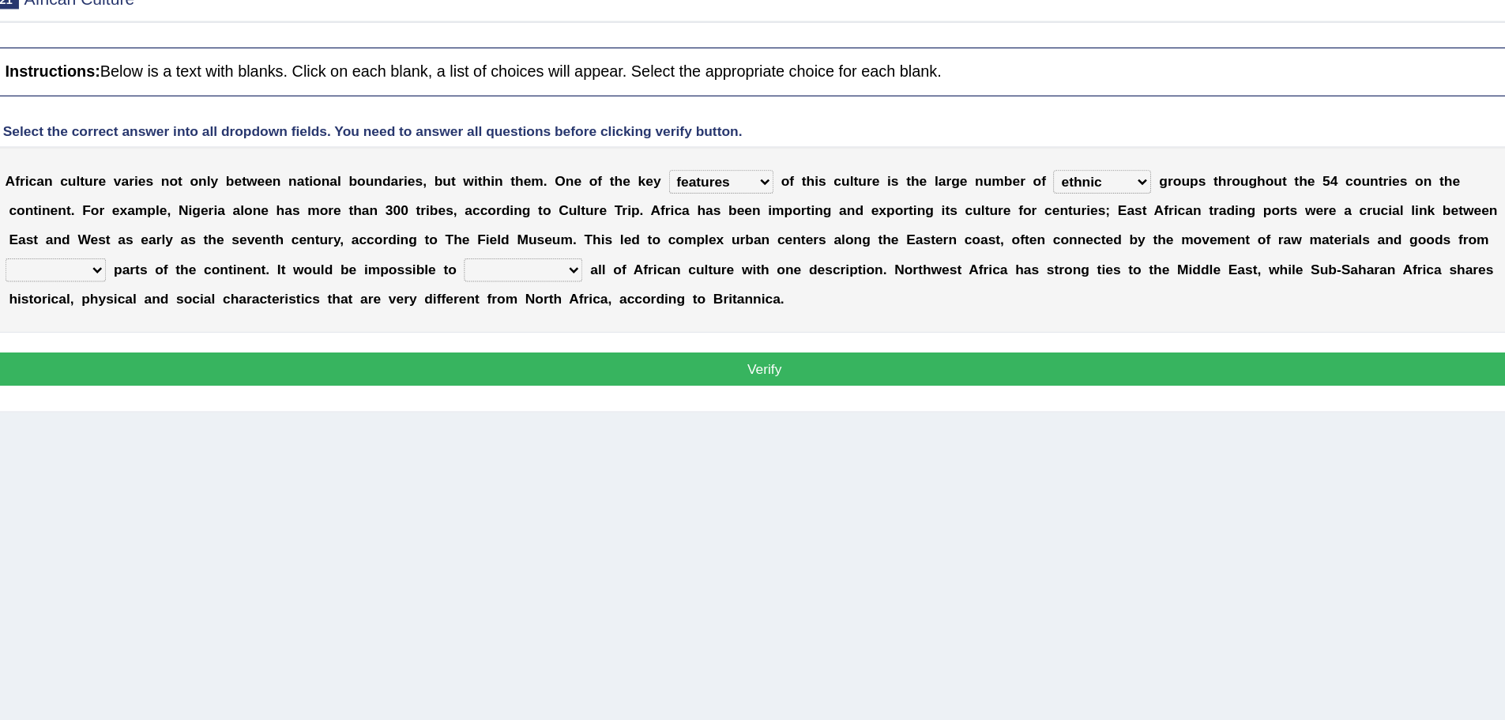
scroll to position [60, 0]
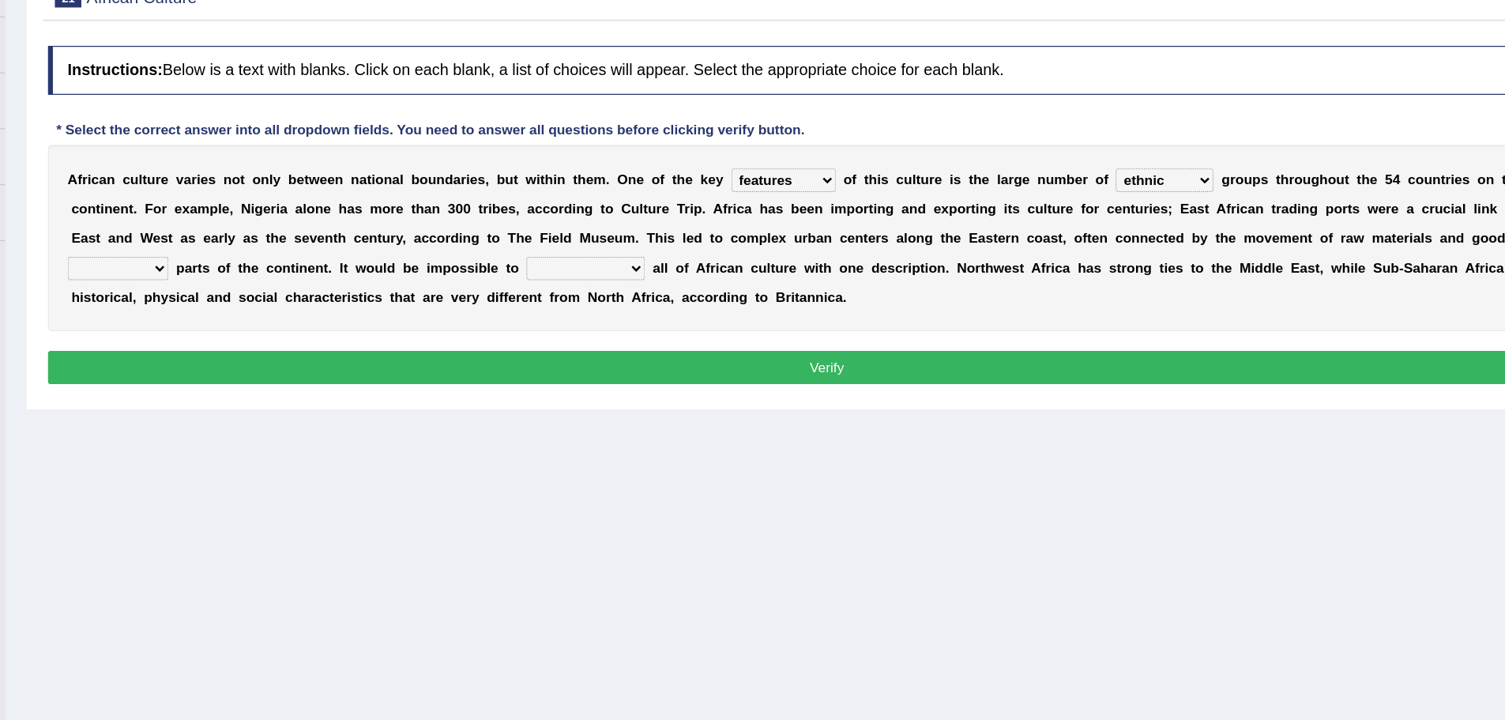
click at [300, 358] on select "forelocked interlocked unlocked landlocked" at bounding box center [271, 355] width 81 height 19
select select "landlocked"
click at [231, 346] on select "forelocked interlocked unlocked landlocked" at bounding box center [271, 355] width 81 height 19
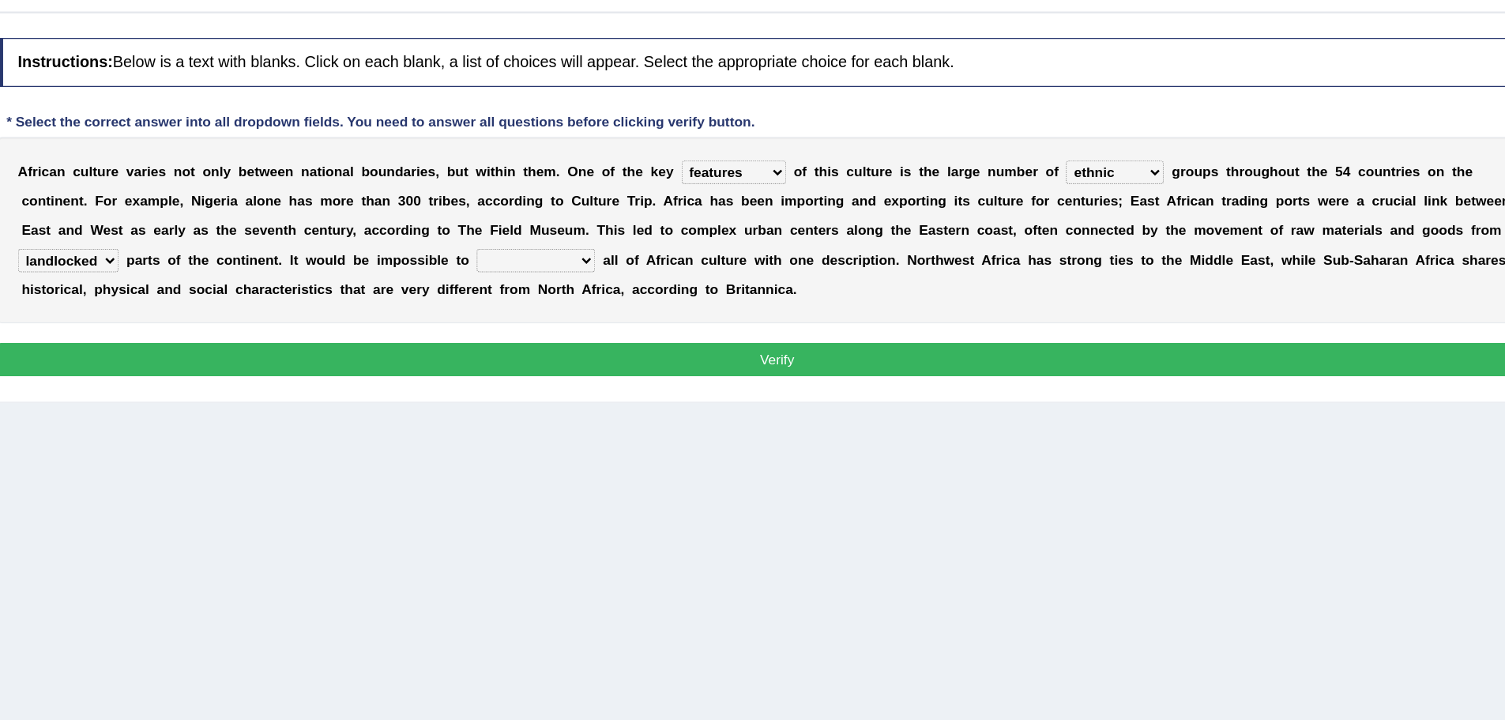
scroll to position [68, 0]
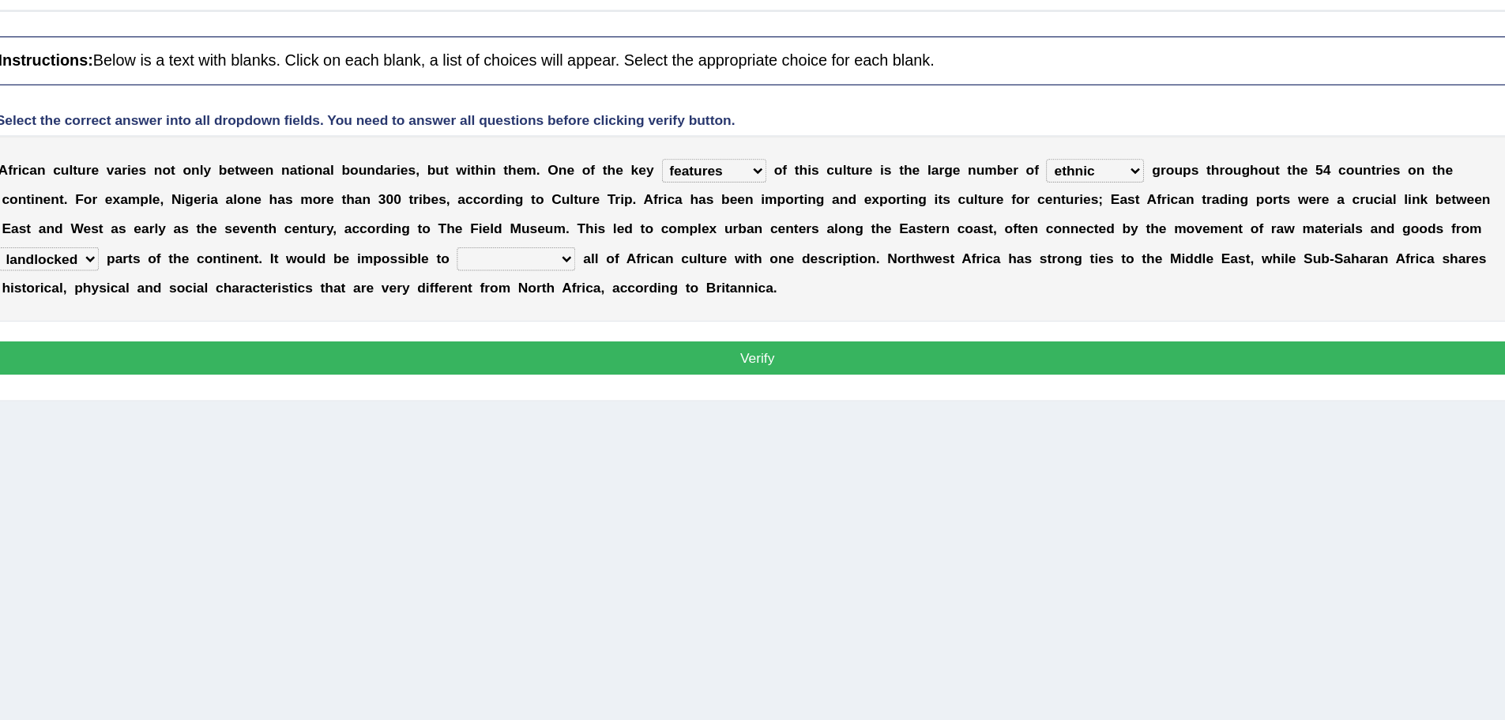
click at [639, 341] on select "characterize conceptualize symbolize synthesize" at bounding box center [649, 347] width 96 height 19
select select "characterize"
click at [601, 338] on select "characterize conceptualize symbolize synthesize" at bounding box center [649, 347] width 96 height 19
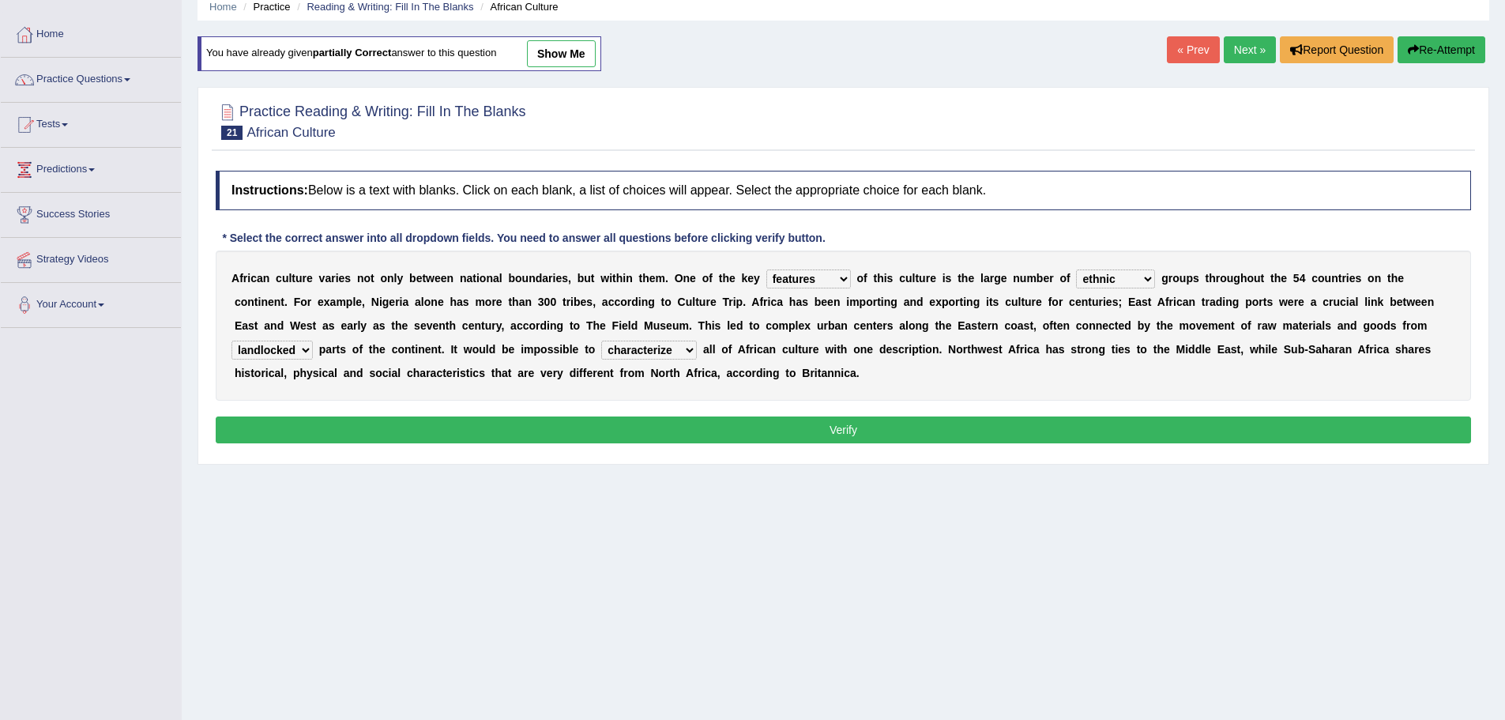
click at [833, 427] on button "Verify" at bounding box center [843, 429] width 1255 height 27
